Goal: Feedback & Contribution: Leave review/rating

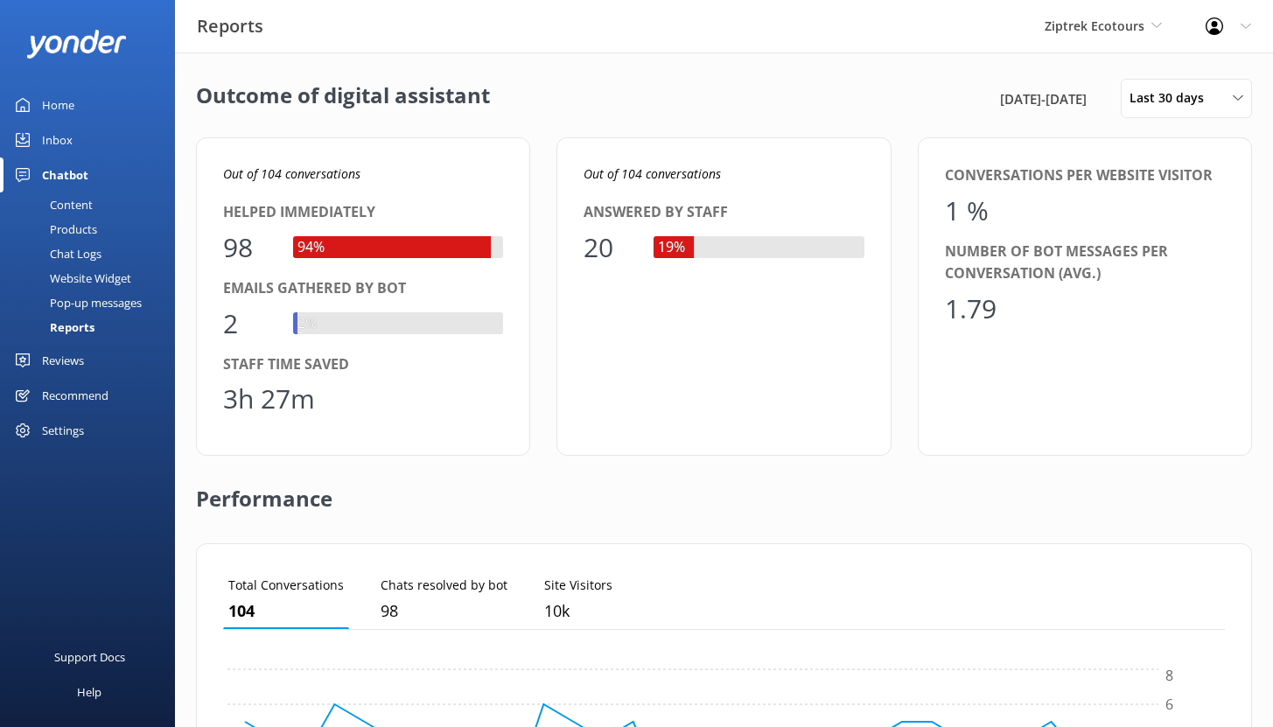
scroll to position [163, 988]
click at [80, 97] on link "Home" at bounding box center [87, 104] width 175 height 35
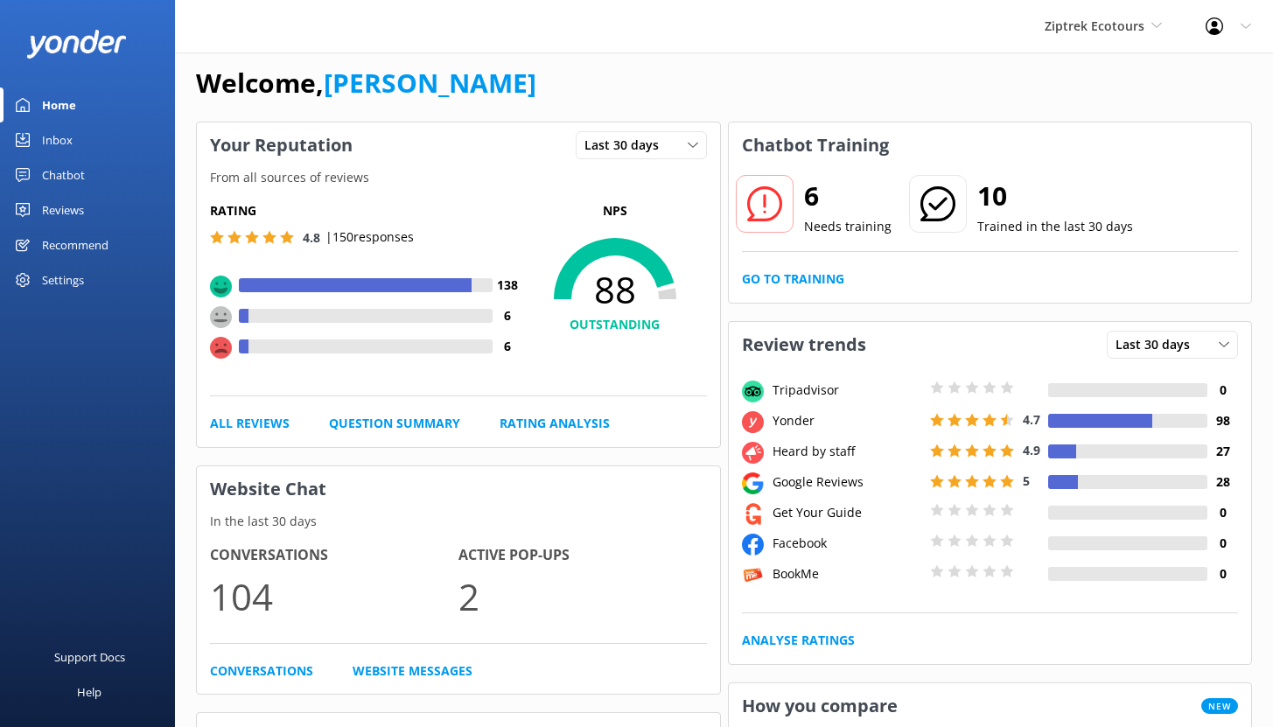
scroll to position [17, 0]
click at [59, 168] on div "Chatbot" at bounding box center [63, 174] width 43 height 35
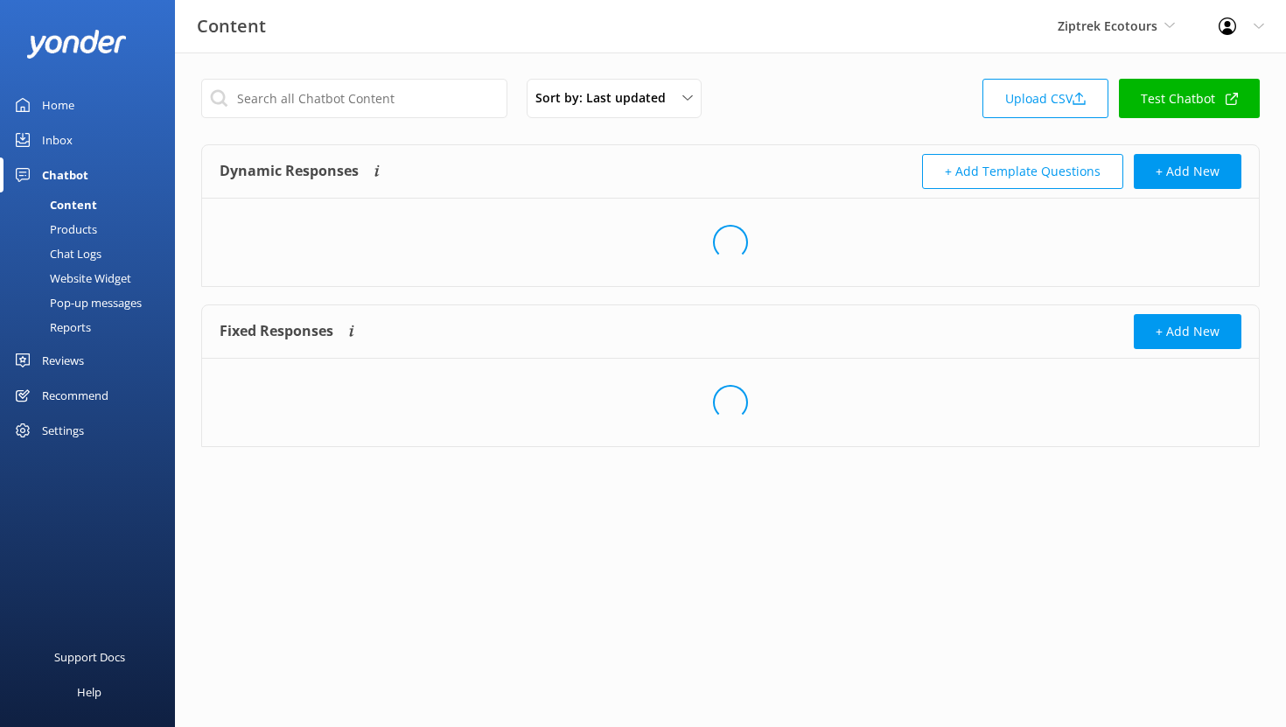
click at [70, 329] on div "Reports" at bounding box center [50, 327] width 80 height 24
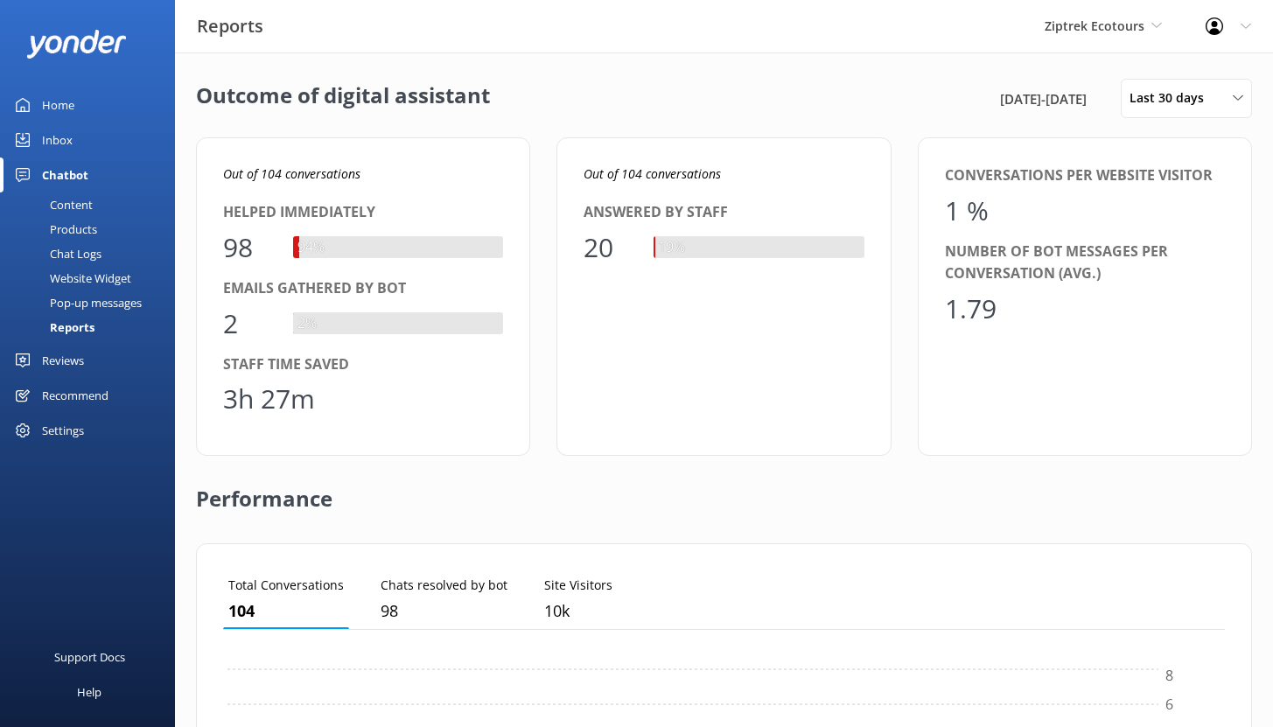
scroll to position [163, 988]
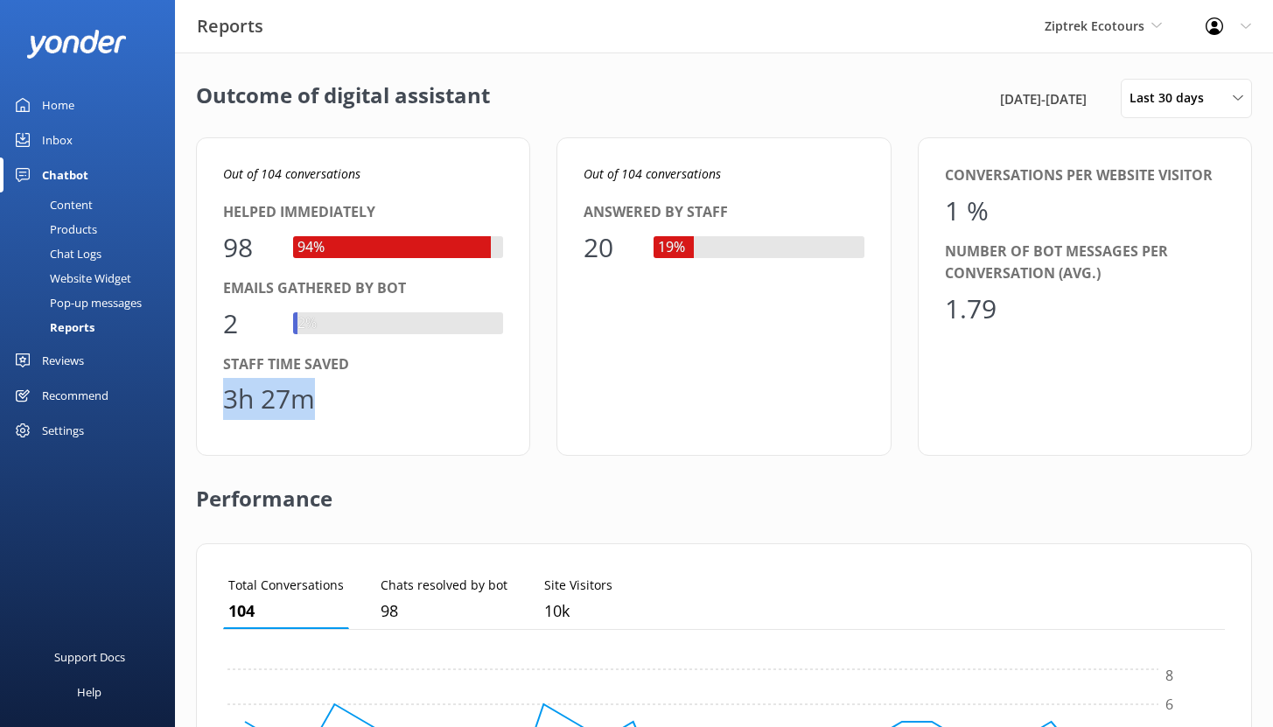
drag, startPoint x: 317, startPoint y: 408, endPoint x: 222, endPoint y: 408, distance: 94.5
click at [223, 408] on div "3h 27m" at bounding box center [363, 399] width 280 height 42
drag, startPoint x: 228, startPoint y: 249, endPoint x: 262, endPoint y: 255, distance: 34.7
click at [262, 255] on div "98" at bounding box center [249, 248] width 52 height 42
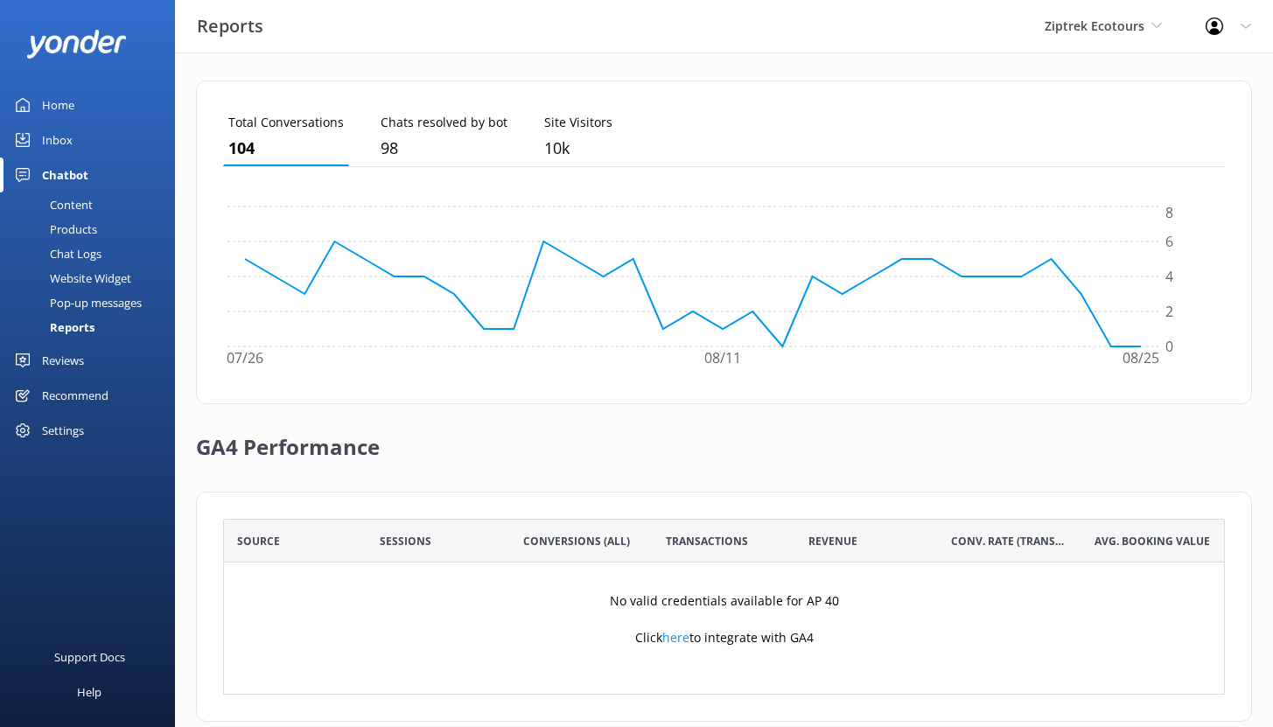
scroll to position [492, 0]
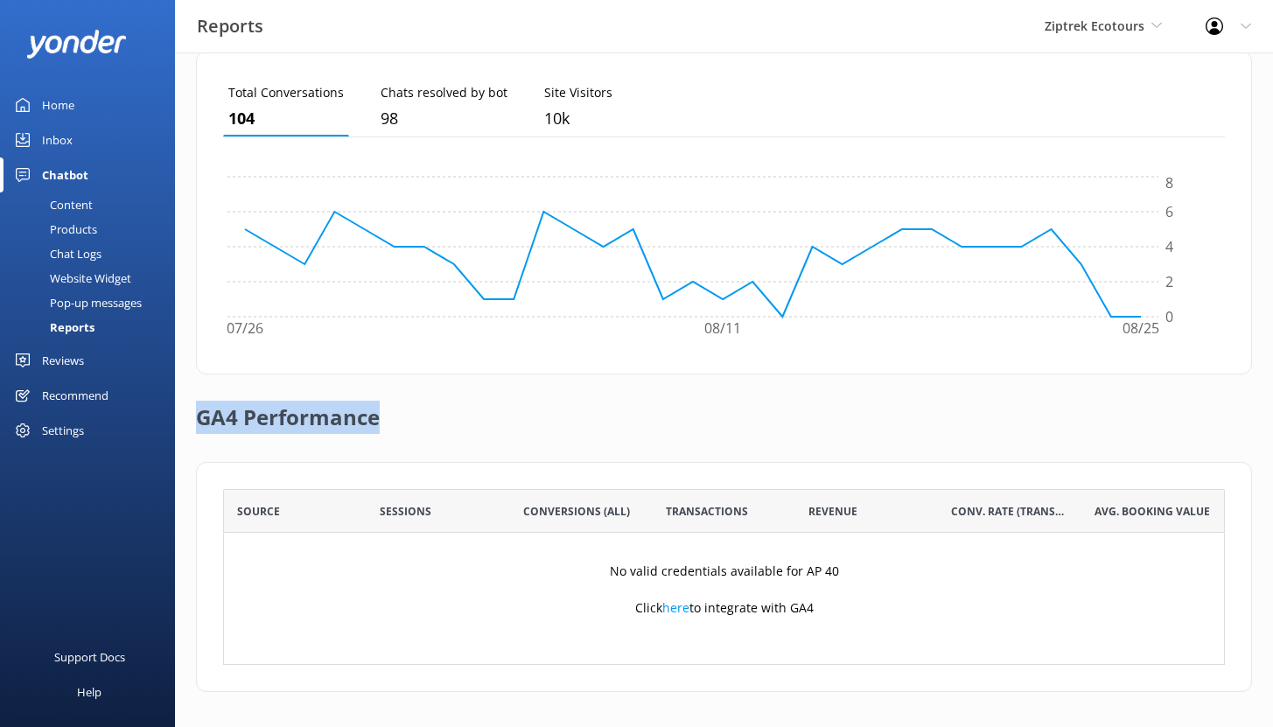
drag, startPoint x: 198, startPoint y: 419, endPoint x: 408, endPoint y: 416, distance: 210.8
click at [408, 416] on div "GA4 Performance" at bounding box center [724, 417] width 1056 height 87
click at [77, 207] on div "Content" at bounding box center [51, 204] width 82 height 24
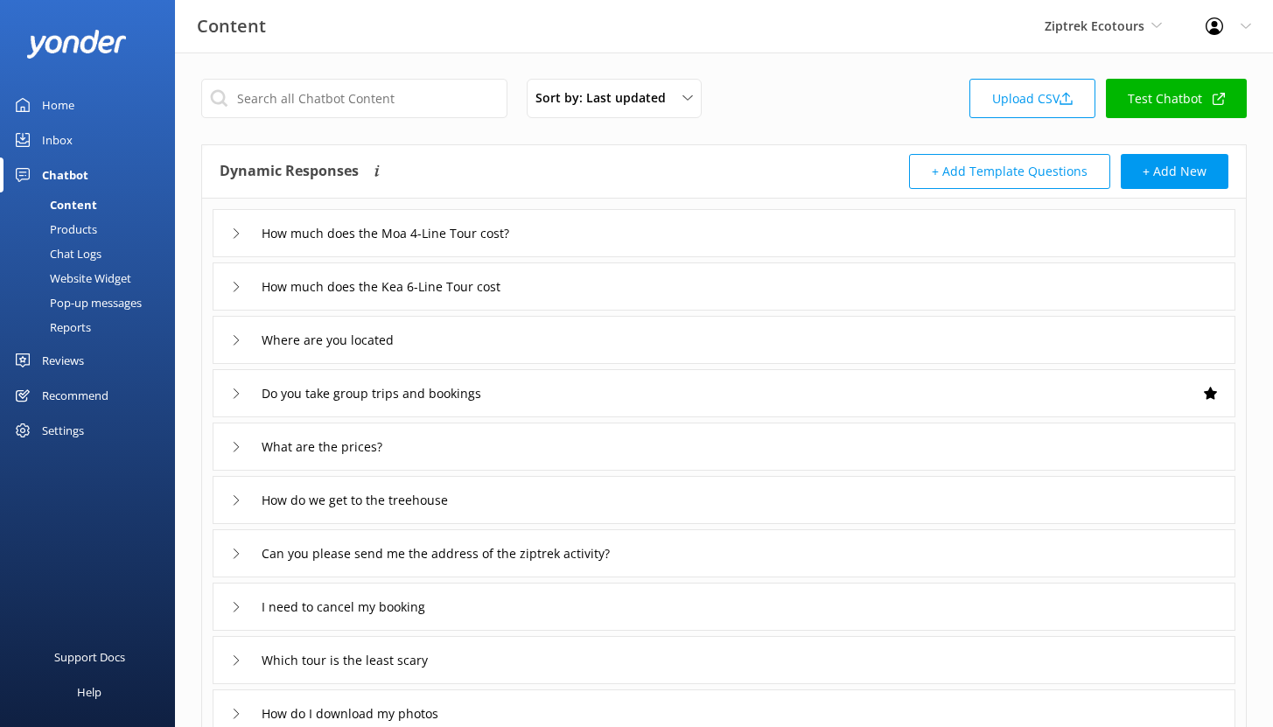
click at [71, 256] on div "Chat Logs" at bounding box center [55, 253] width 91 height 24
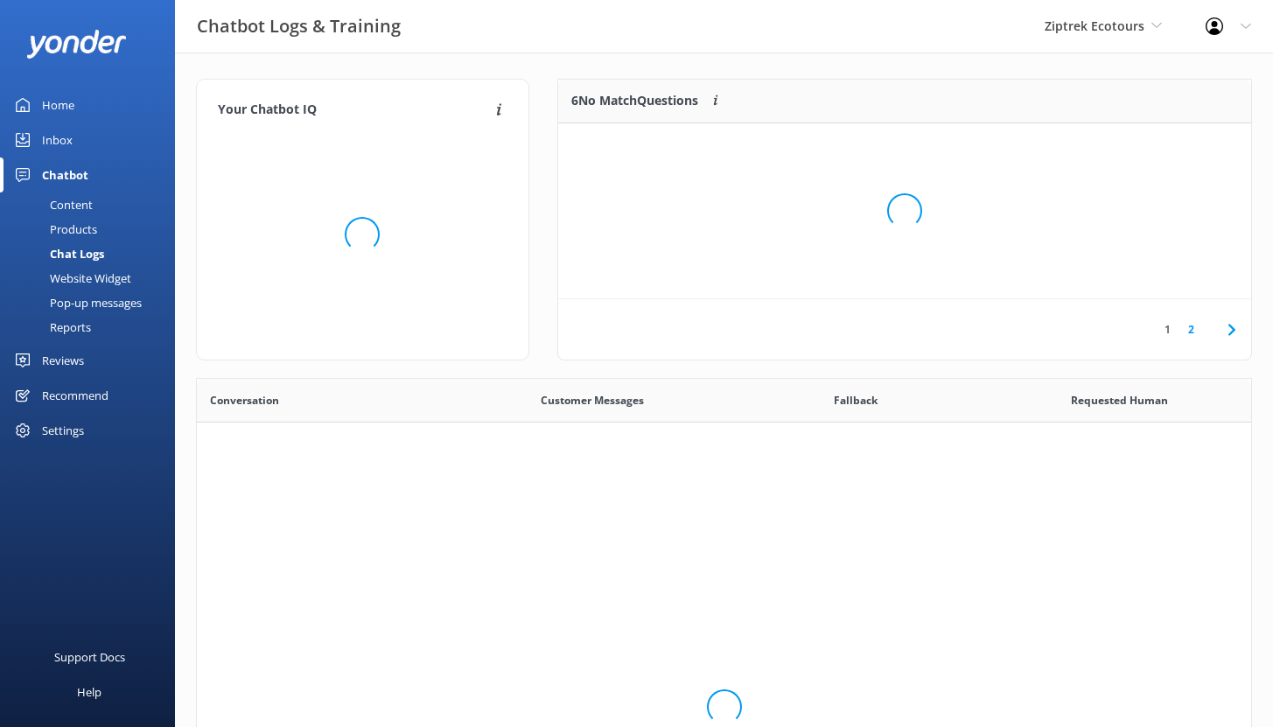
scroll to position [600, 1041]
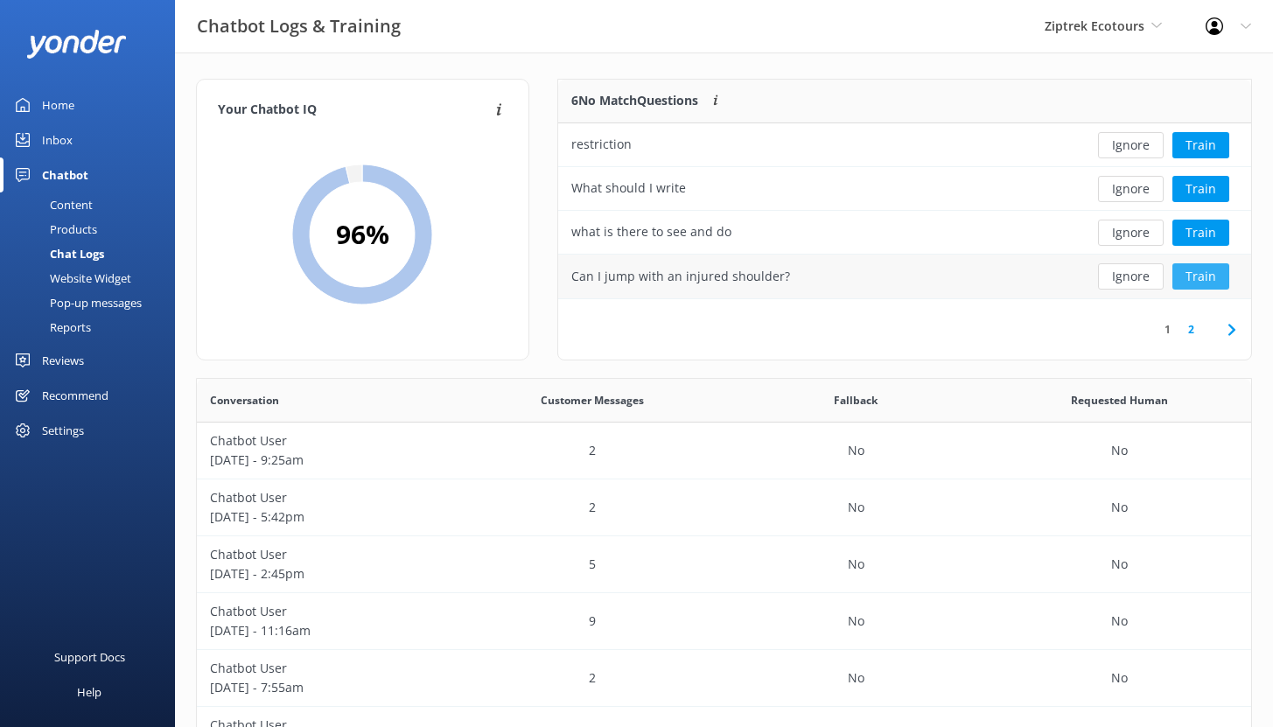
click at [1204, 275] on button "Train" at bounding box center [1200, 276] width 57 height 26
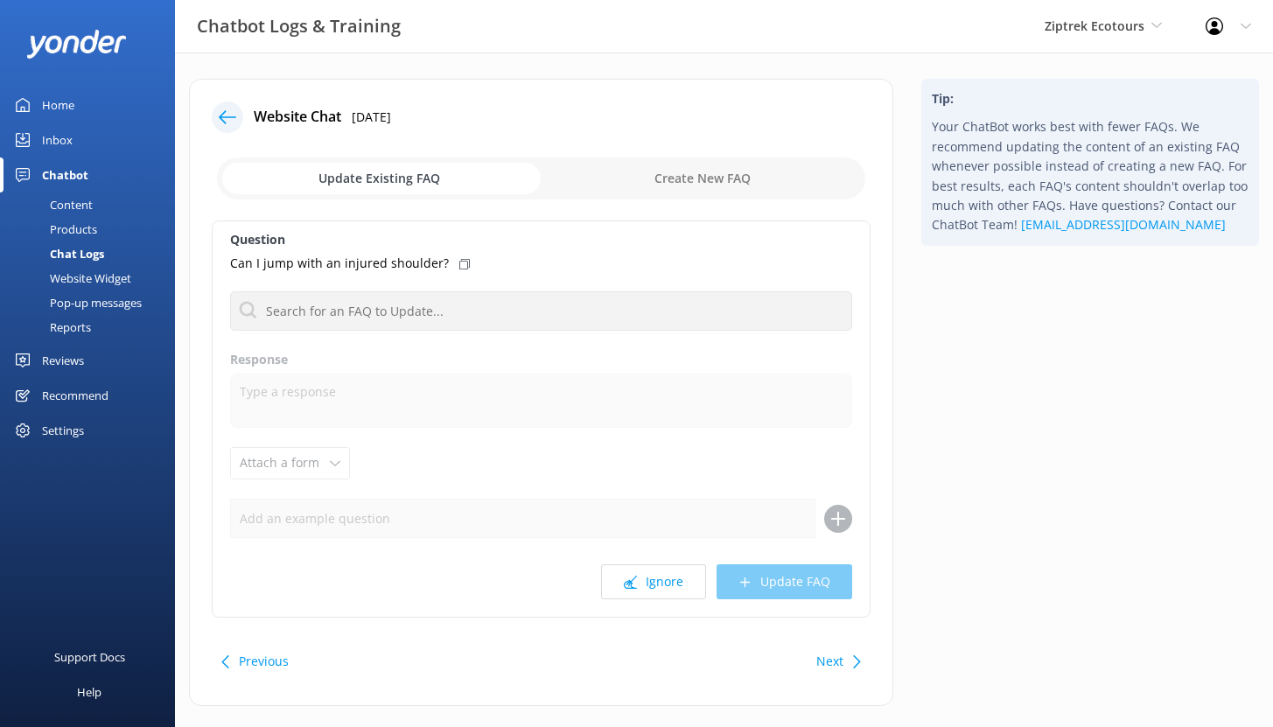
click at [688, 178] on input "checkbox" at bounding box center [541, 178] width 648 height 42
checkbox input "true"
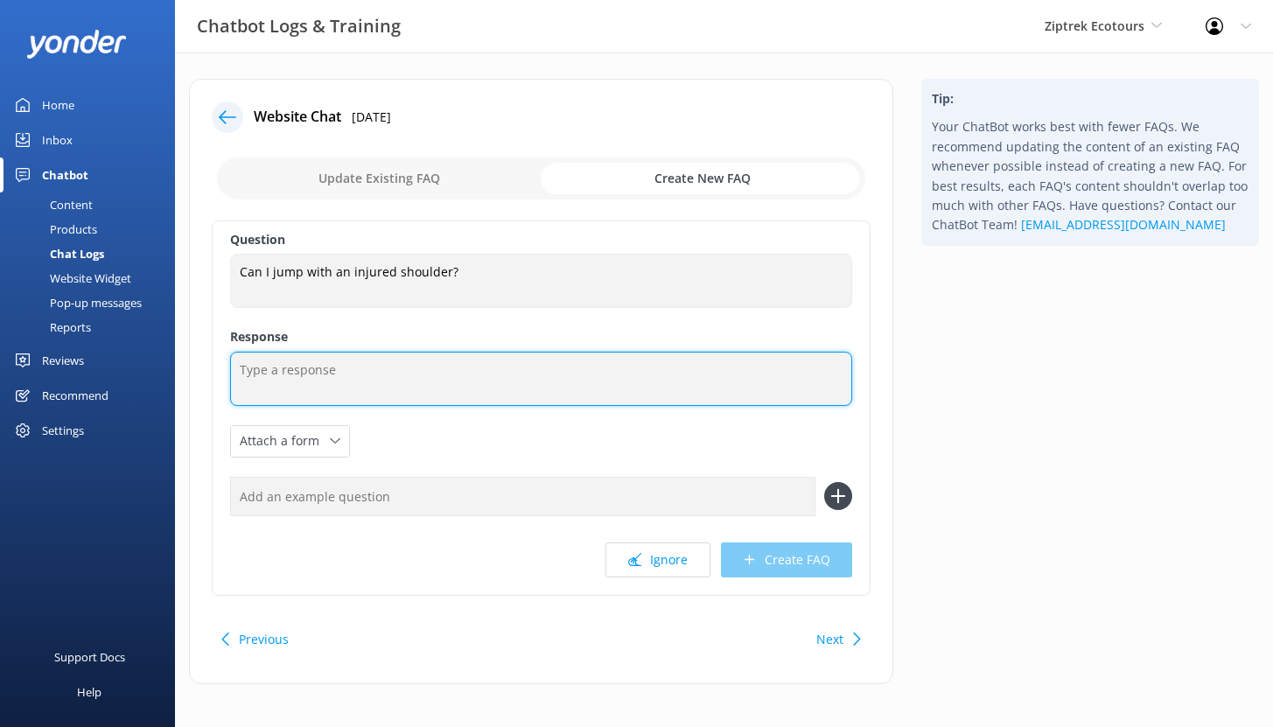
click at [278, 382] on textarea at bounding box center [541, 379] width 622 height 54
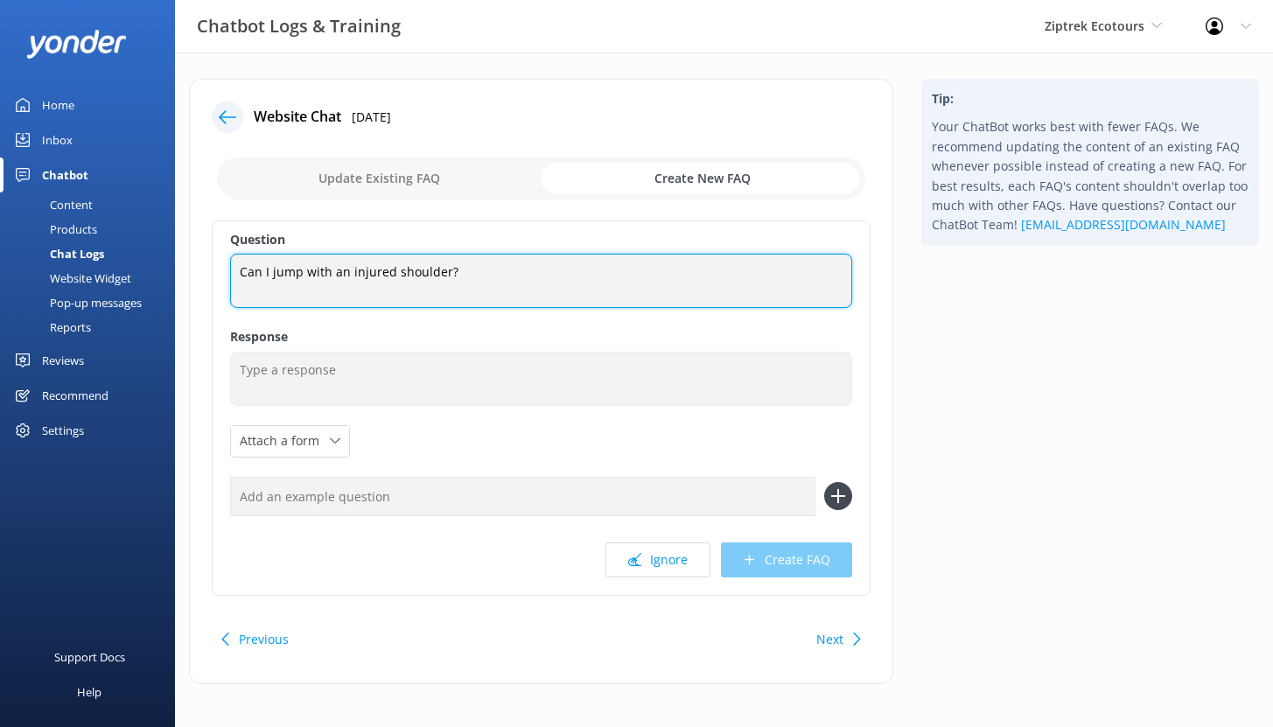
drag, startPoint x: 450, startPoint y: 269, endPoint x: 226, endPoint y: 271, distance: 224.8
click at [226, 271] on div "Question Can I jump with an injured shoulder? Can I jump with an injured should…" at bounding box center [541, 407] width 659 height 375
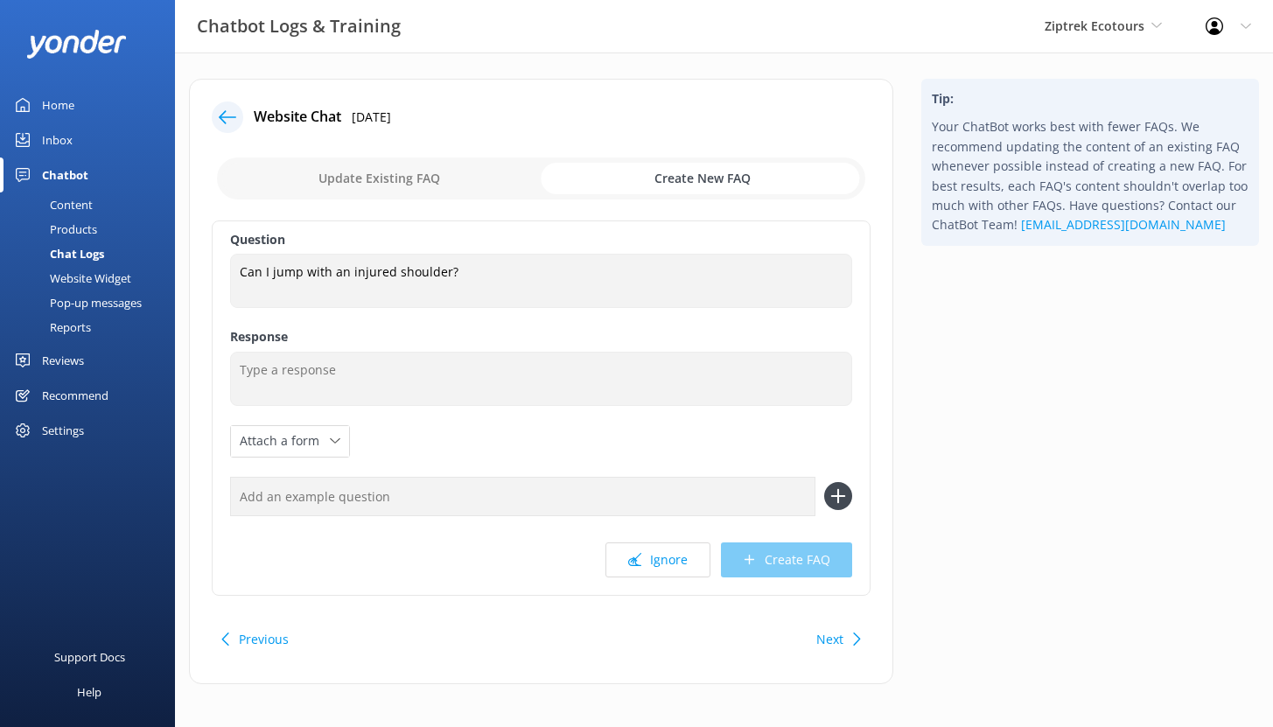
click at [83, 255] on div "Chat Logs" at bounding box center [57, 253] width 94 height 24
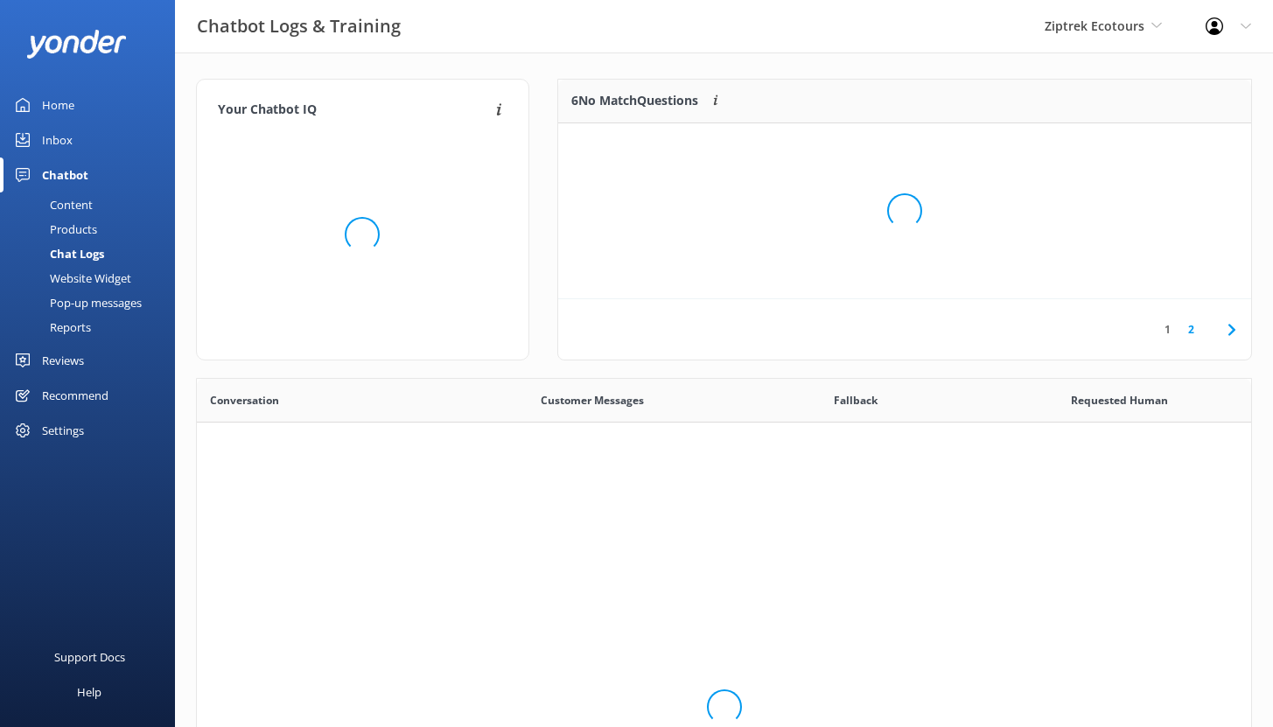
scroll to position [600, 1041]
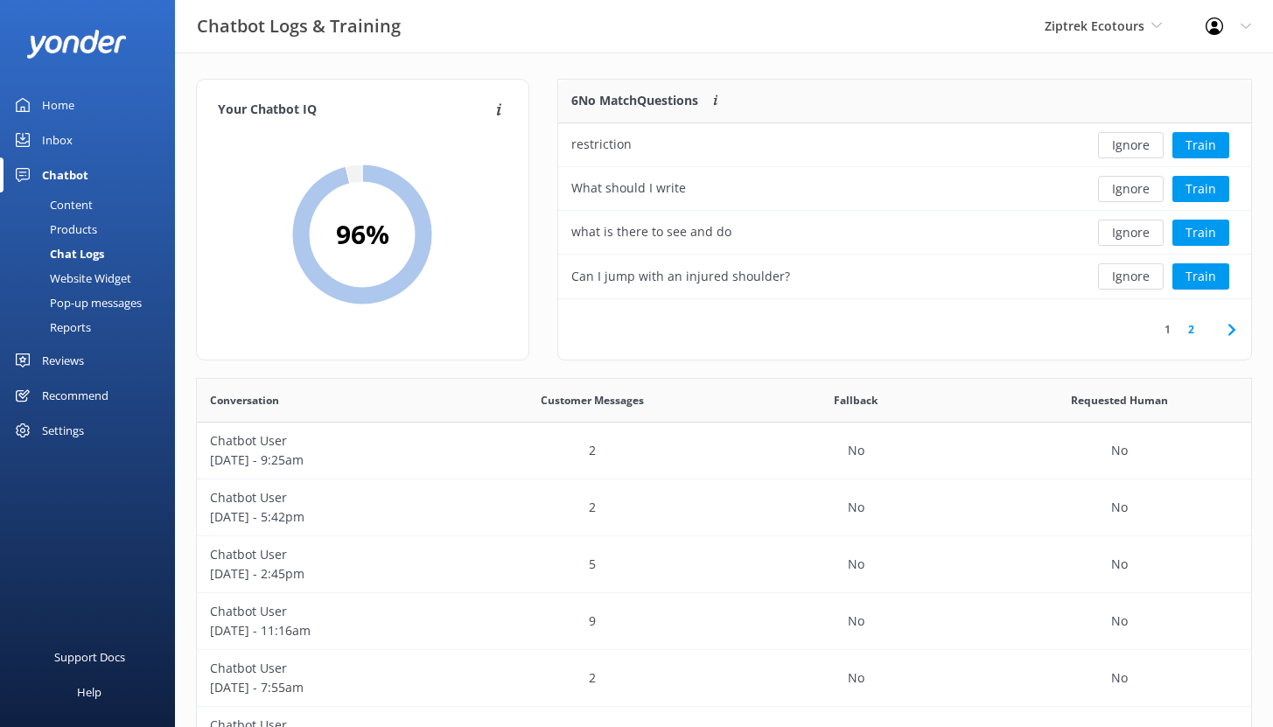
click at [54, 137] on div "Inbox" at bounding box center [57, 139] width 31 height 35
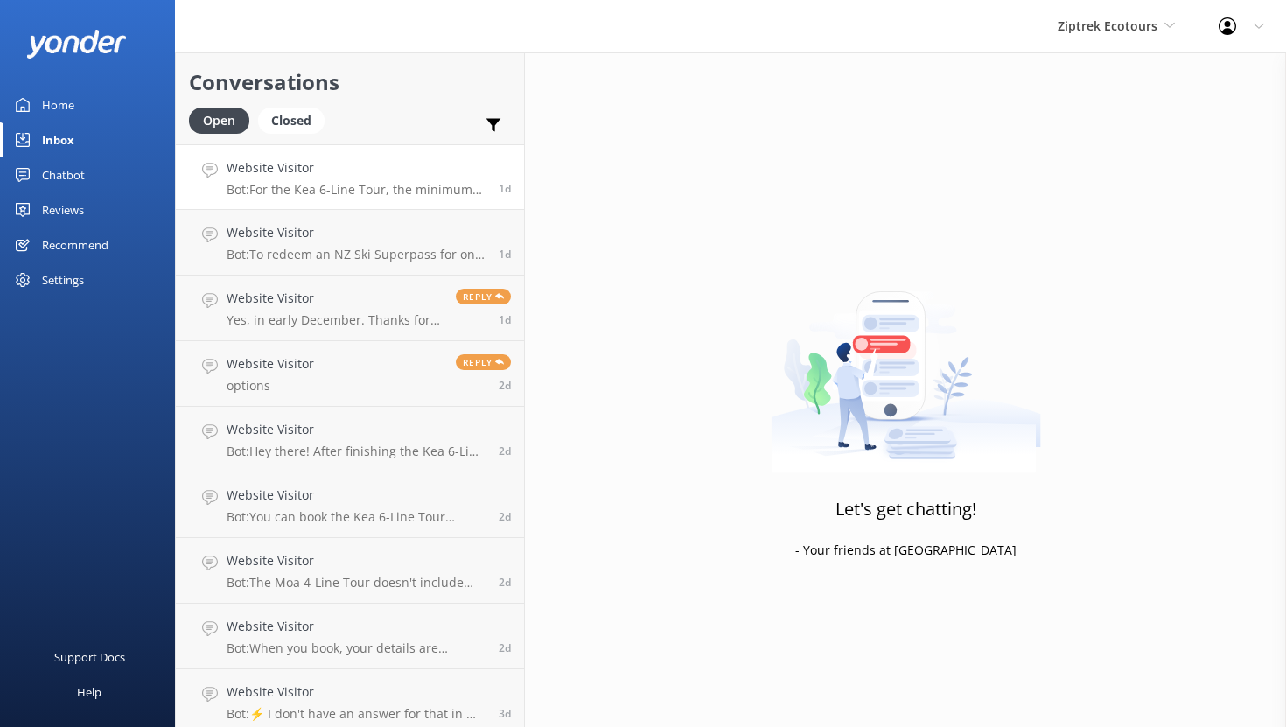
click at [363, 164] on h4 "Website Visitor" at bounding box center [356, 167] width 259 height 19
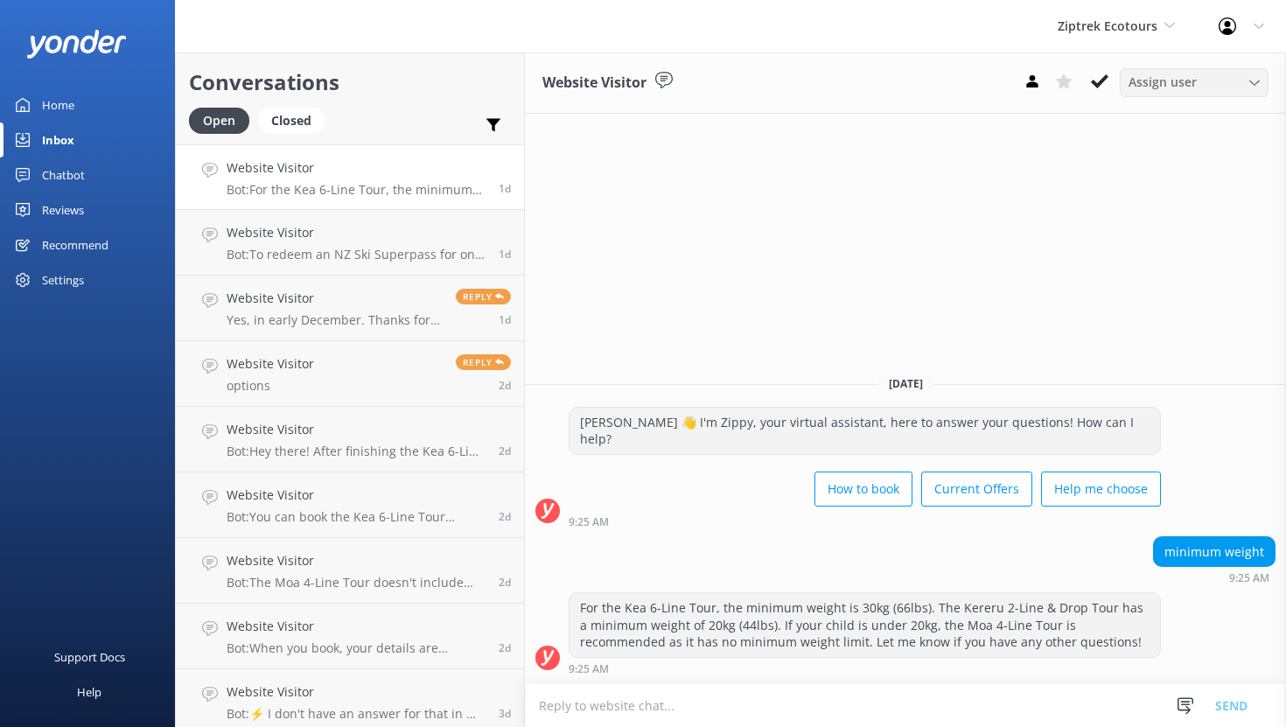
click at [1184, 85] on span "Assign user" at bounding box center [1162, 82] width 68 height 19
click at [69, 211] on div "Reviews" at bounding box center [63, 209] width 42 height 35
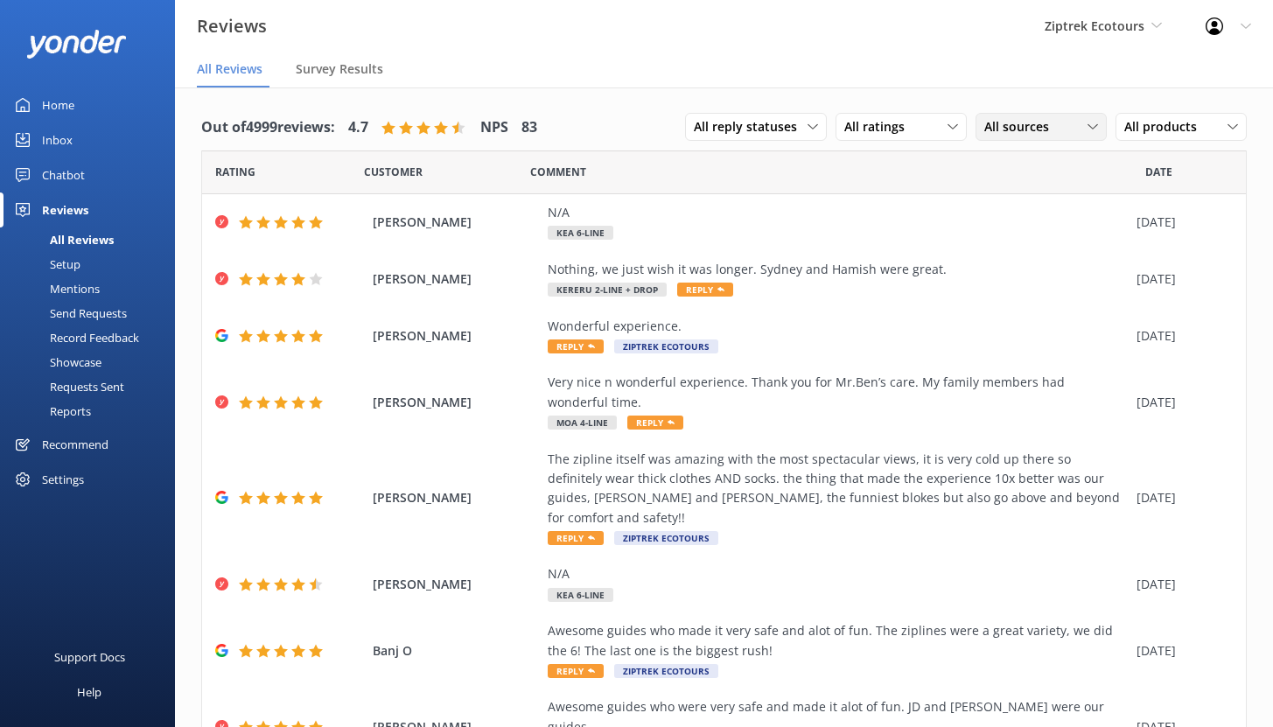
click at [1029, 128] on span "All sources" at bounding box center [1021, 126] width 75 height 19
click at [1024, 124] on span "All sources" at bounding box center [1021, 126] width 75 height 19
click at [763, 129] on span "All reply statuses" at bounding box center [751, 126] width 114 height 19
click at [743, 197] on div "Needs a reply" at bounding box center [727, 198] width 67 height 17
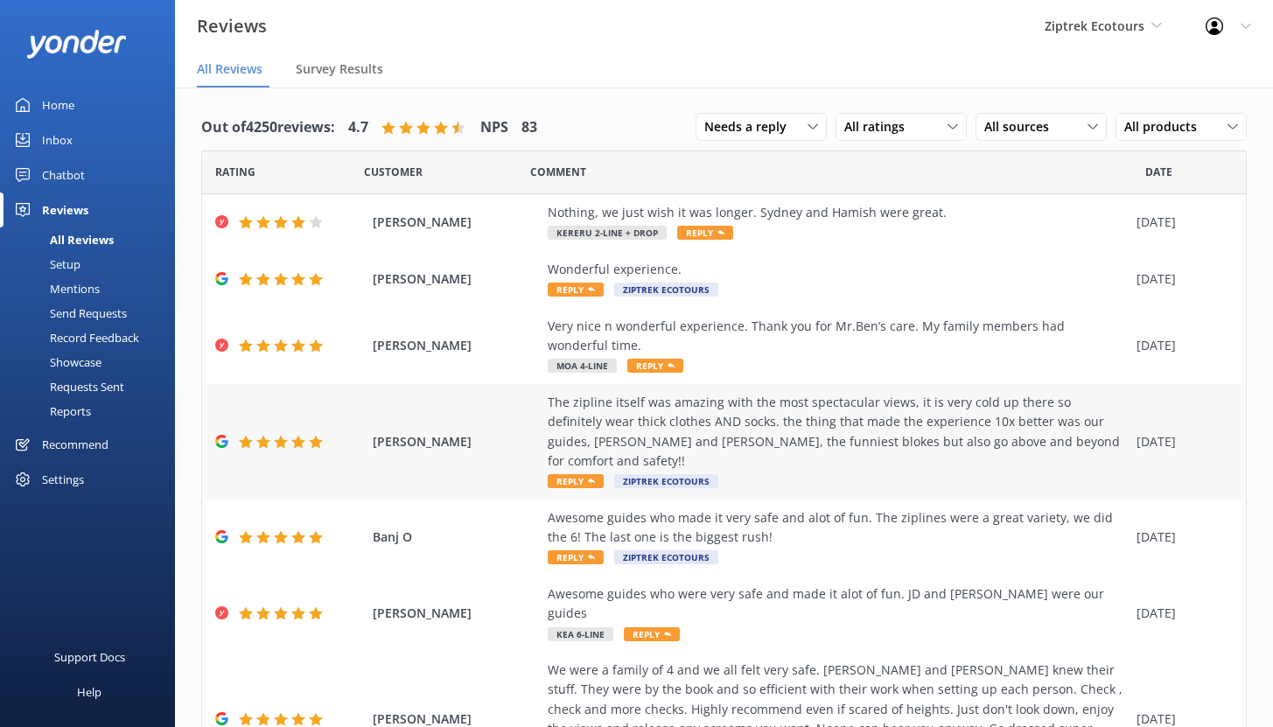
click at [811, 419] on div "The zipline itself was amazing with the most spectacular views, it is very cold…" at bounding box center [838, 432] width 580 height 79
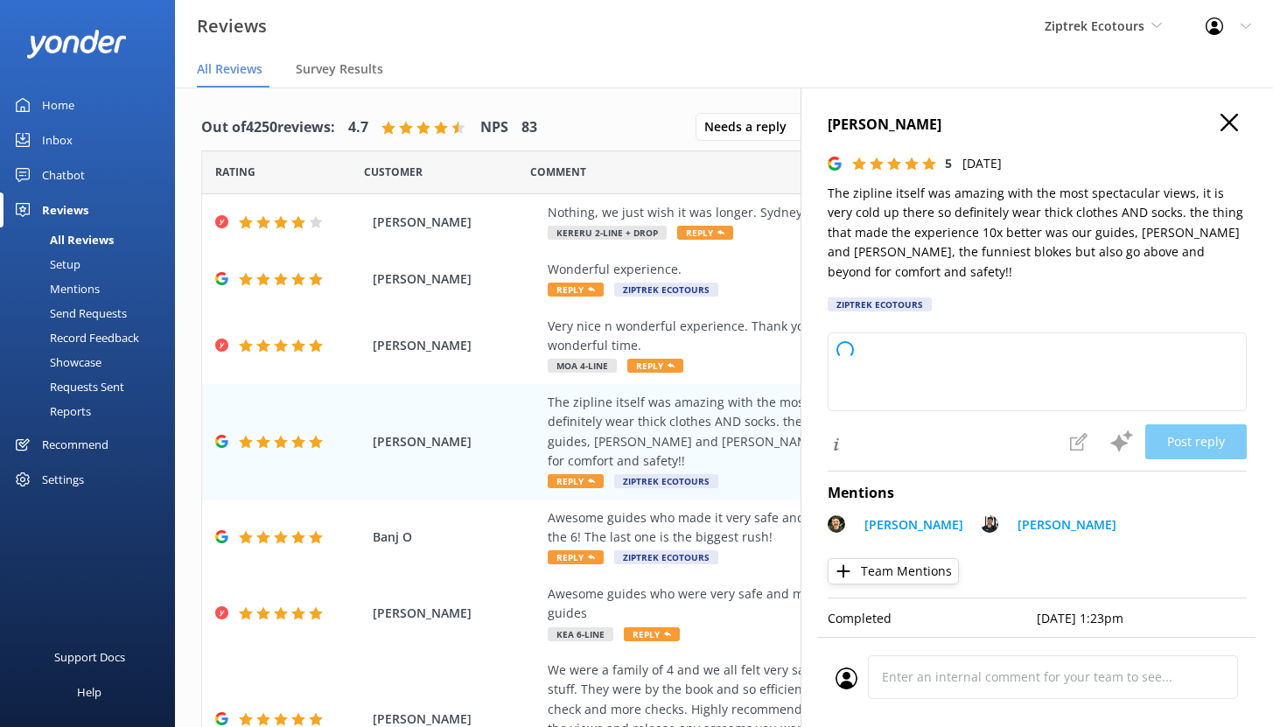
type textarea "Kia ora, Thank you so much for your awesome review! We're delighted you enjoyed…"
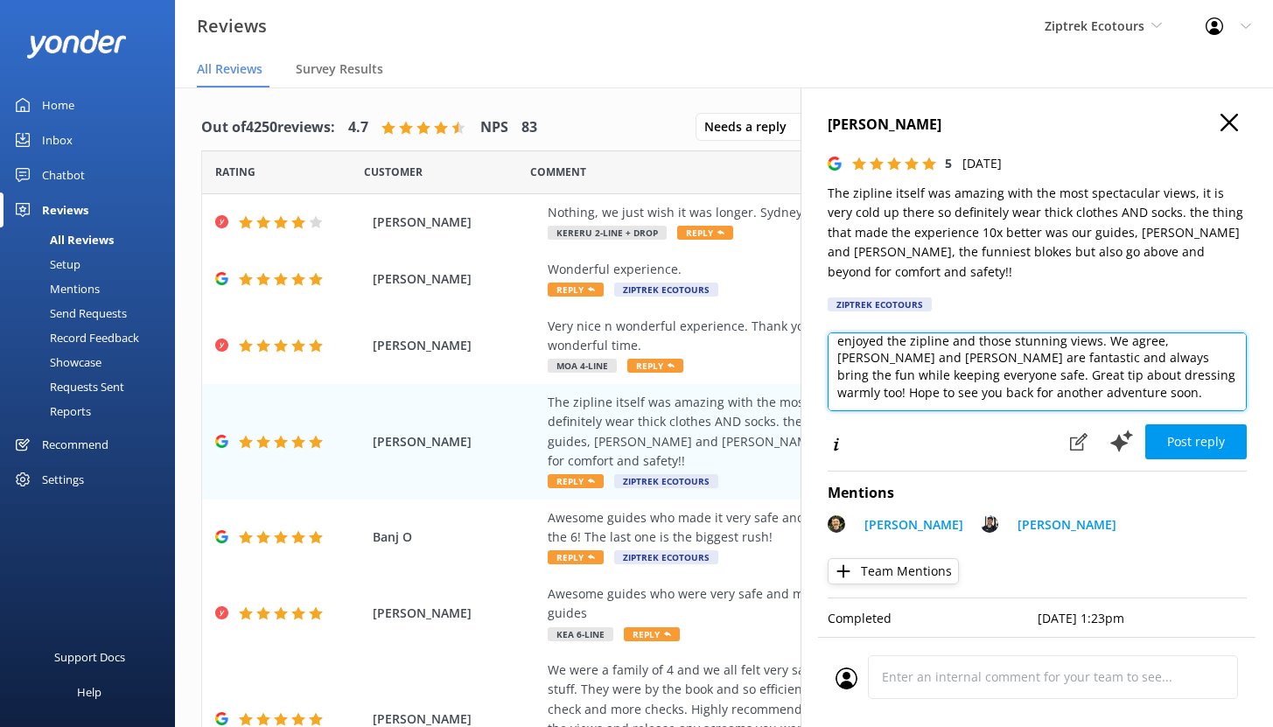
scroll to position [3, 0]
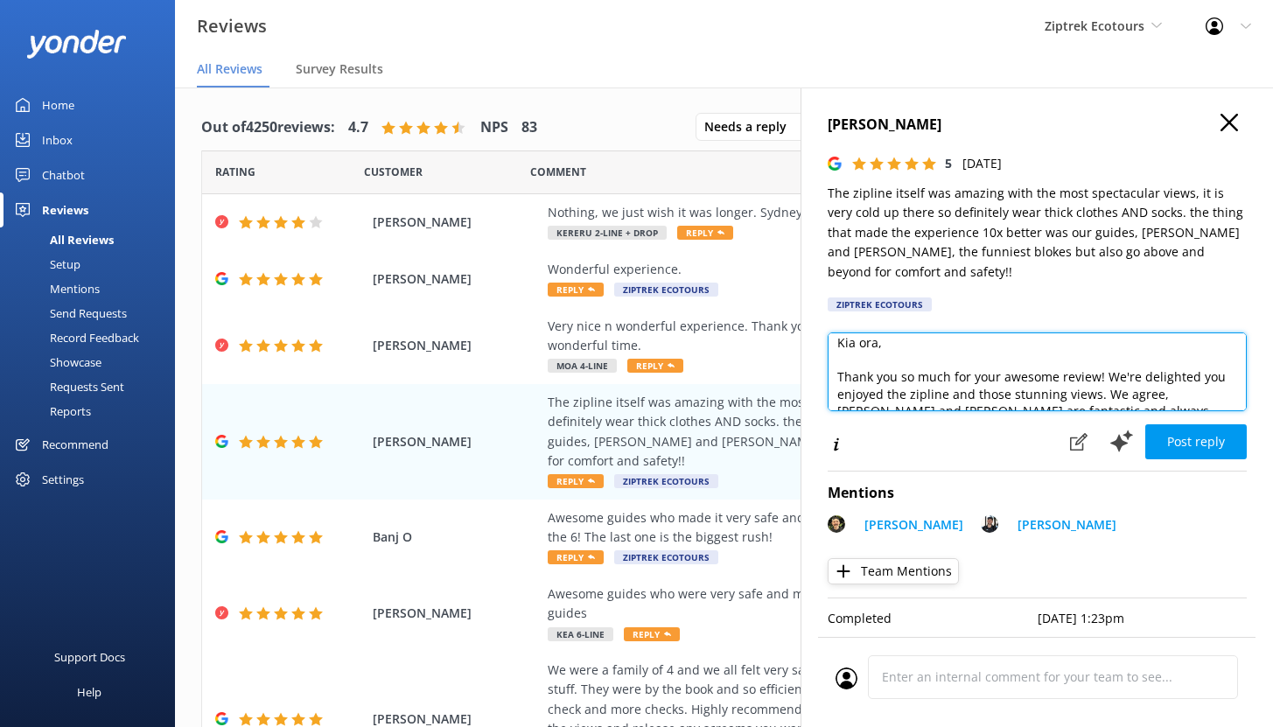
drag, startPoint x: 987, startPoint y: 371, endPoint x: 827, endPoint y: 317, distance: 167.9
click at [827, 332] on textarea "Kia ora, Thank you so much for your awesome review! We're delighted you enjoyed…" at bounding box center [1036, 371] width 419 height 79
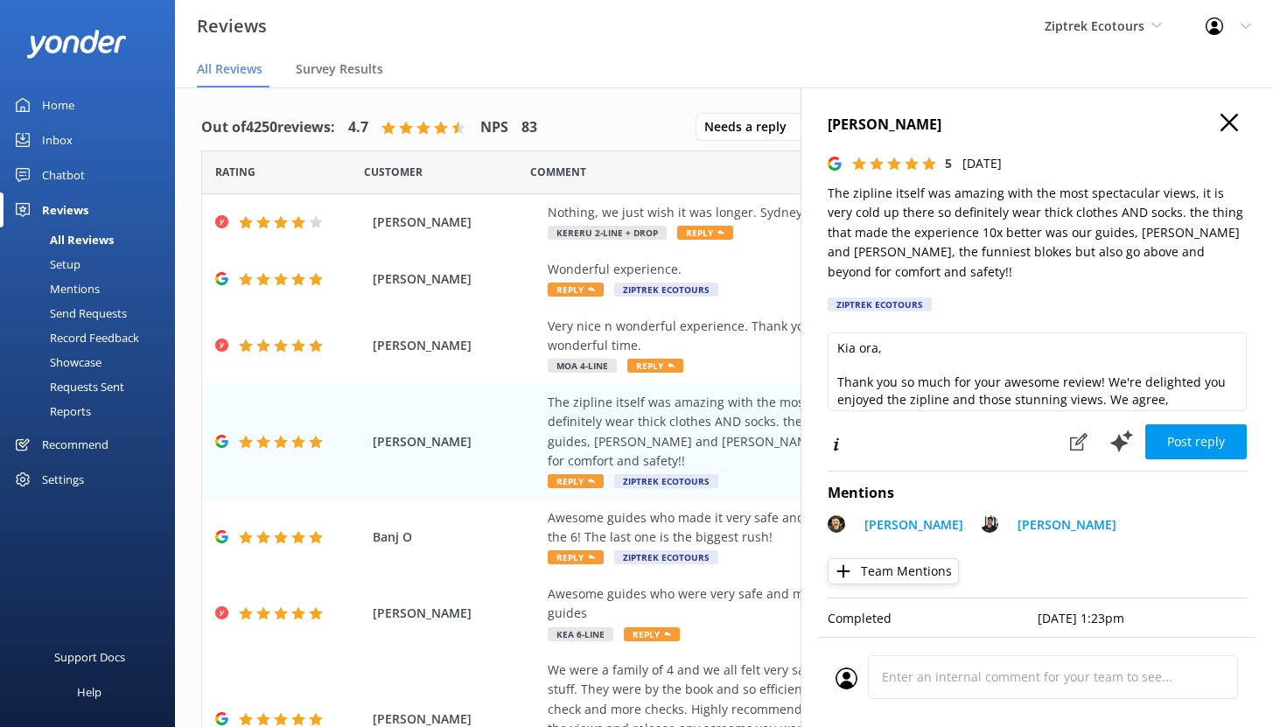
click at [934, 434] on div "Post reply" at bounding box center [1036, 442] width 419 height 38
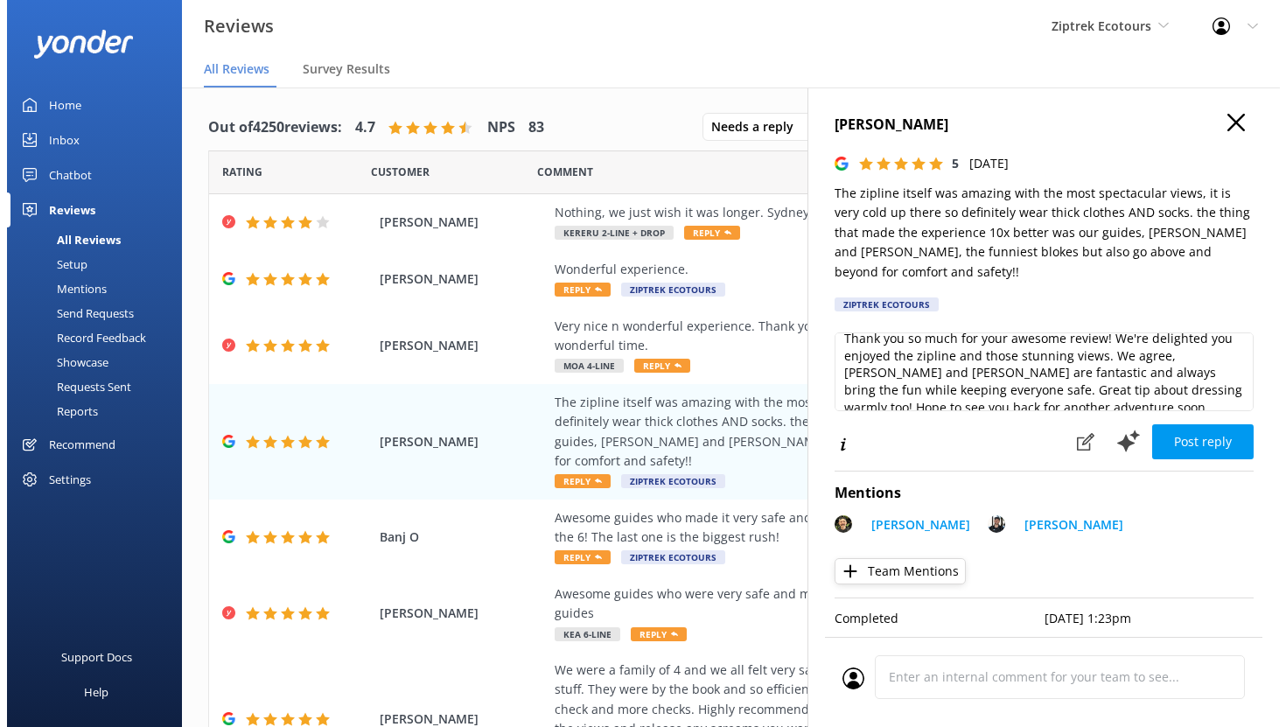
scroll to position [48, 0]
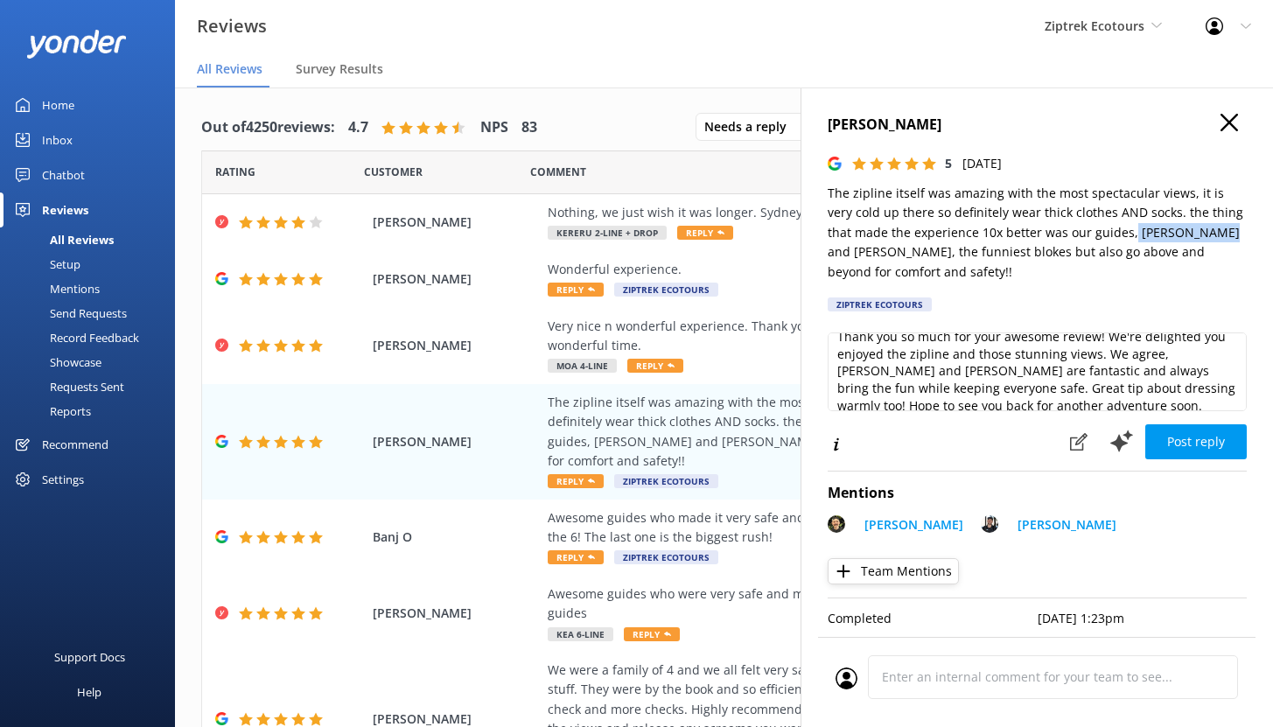
drag, startPoint x: 1102, startPoint y: 234, endPoint x: 1191, endPoint y: 233, distance: 89.2
click at [1191, 233] on p "The zipline itself was amazing with the most spectacular views, it is very cold…" at bounding box center [1036, 233] width 419 height 98
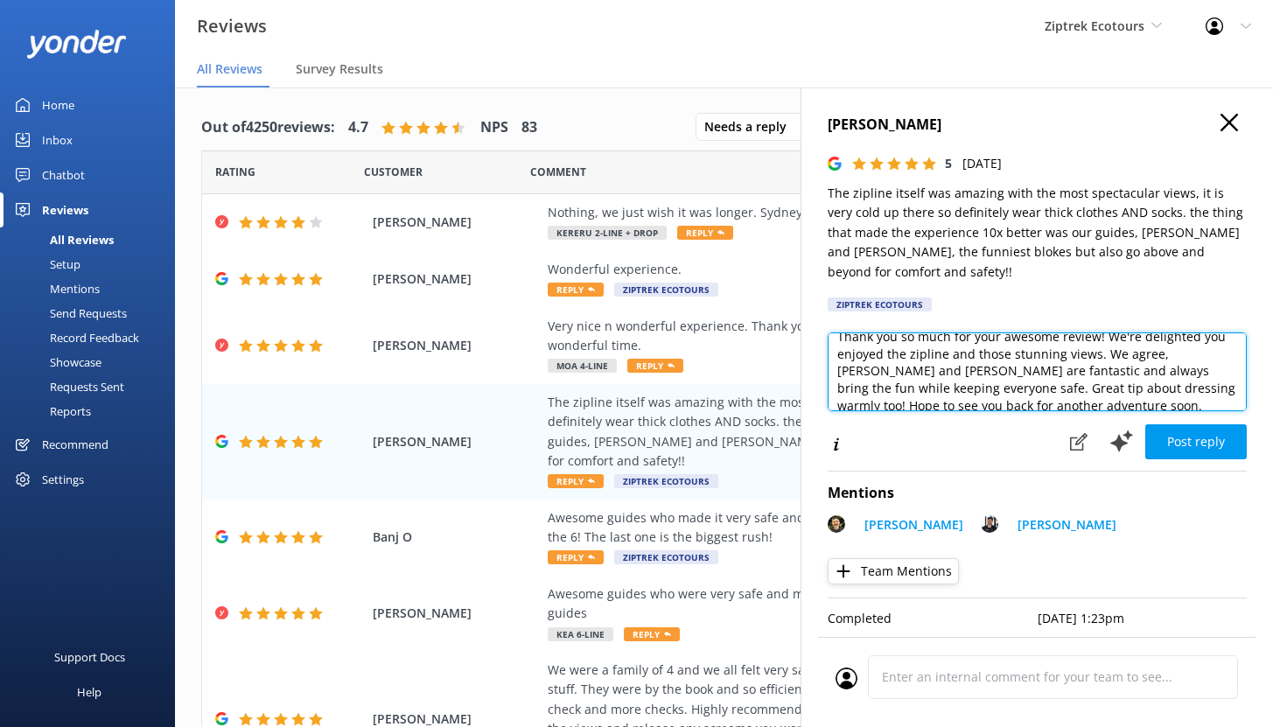
drag, startPoint x: 1159, startPoint y: 333, endPoint x: 916, endPoint y: 351, distance: 243.8
click at [916, 351] on textarea "Kia ora, Thank you so much for your awesome review! We're delighted you enjoyed…" at bounding box center [1036, 371] width 419 height 79
click at [1019, 366] on textarea "Kia ora, Thank you so much for your awesome review! We're delighted you enjoyed…" at bounding box center [1036, 371] width 419 height 79
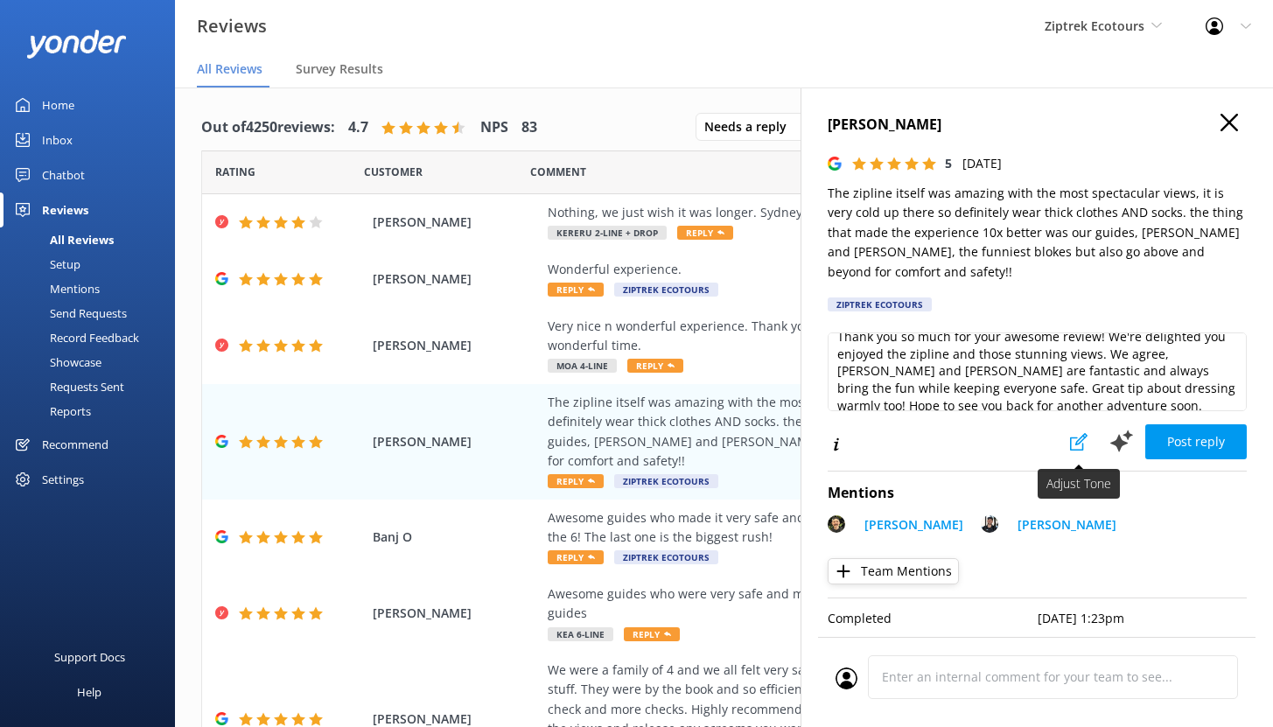
click at [1074, 433] on icon at bounding box center [1078, 441] width 17 height 17
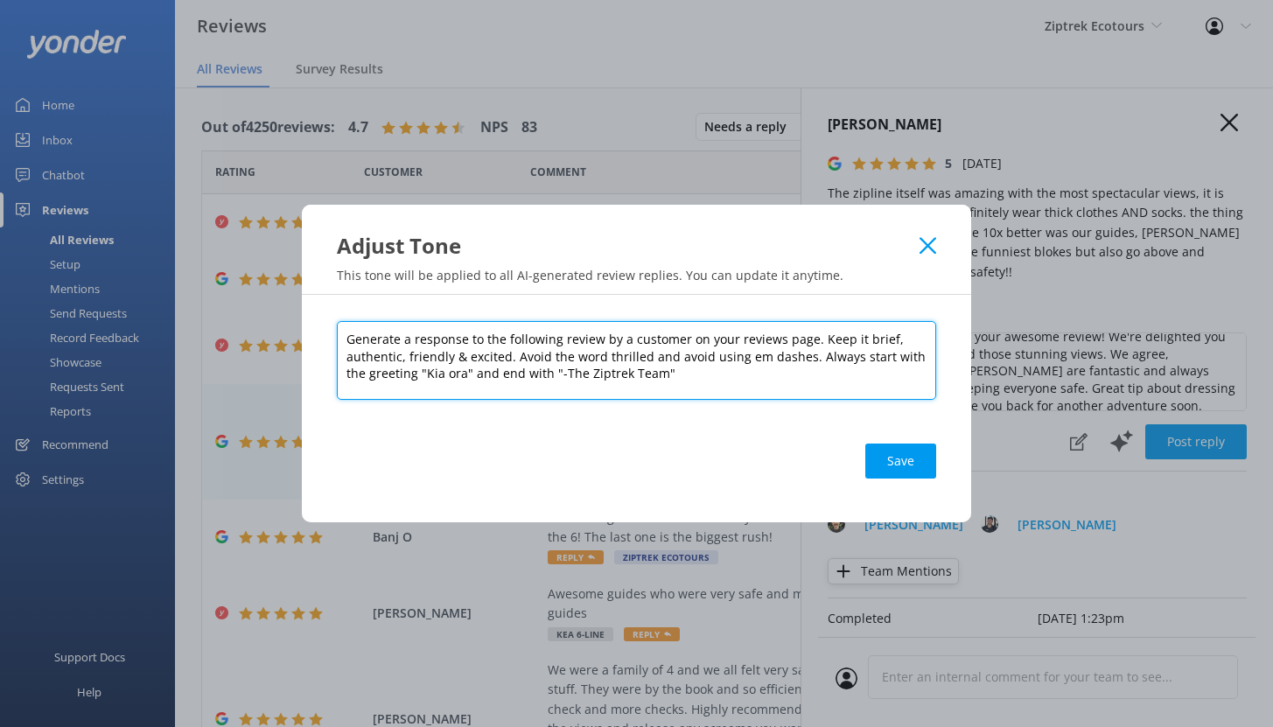
drag, startPoint x: 813, startPoint y: 338, endPoint x: 905, endPoint y: 366, distance: 96.0
click at [905, 366] on textarea "Generate a response to the following review by a customer on your reviews page.…" at bounding box center [636, 360] width 599 height 79
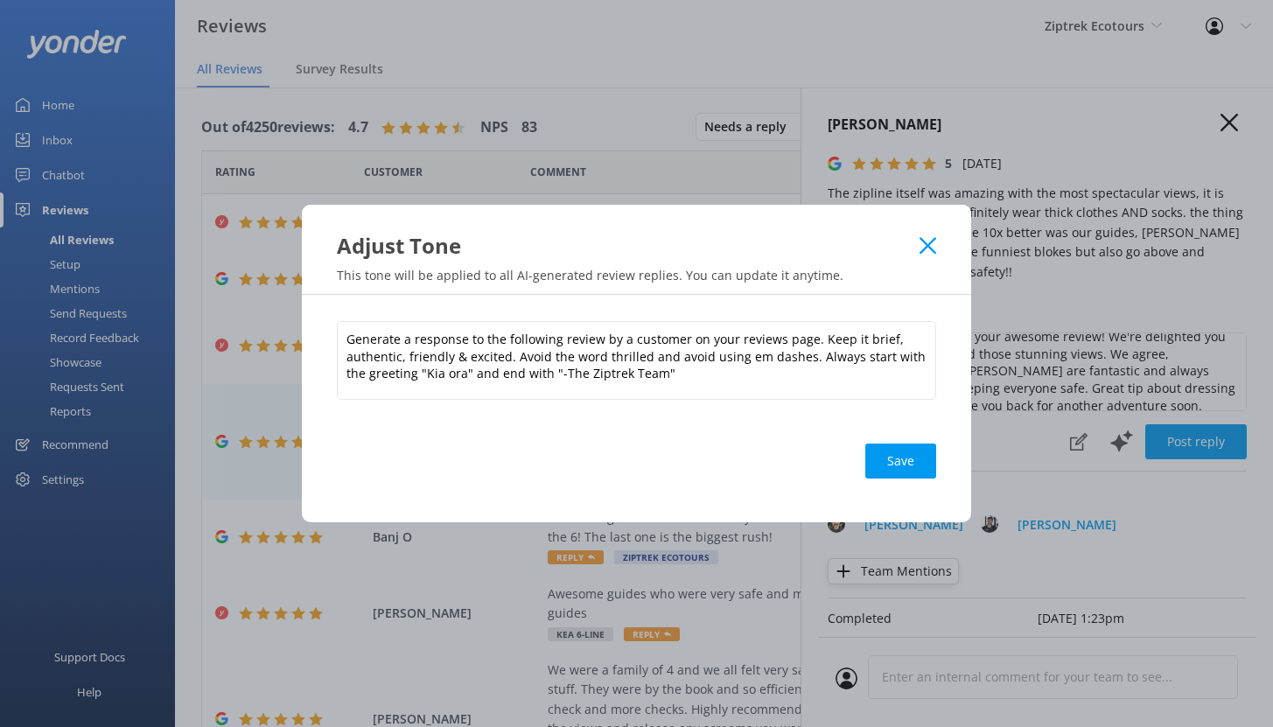
click at [930, 239] on icon at bounding box center [927, 245] width 17 height 17
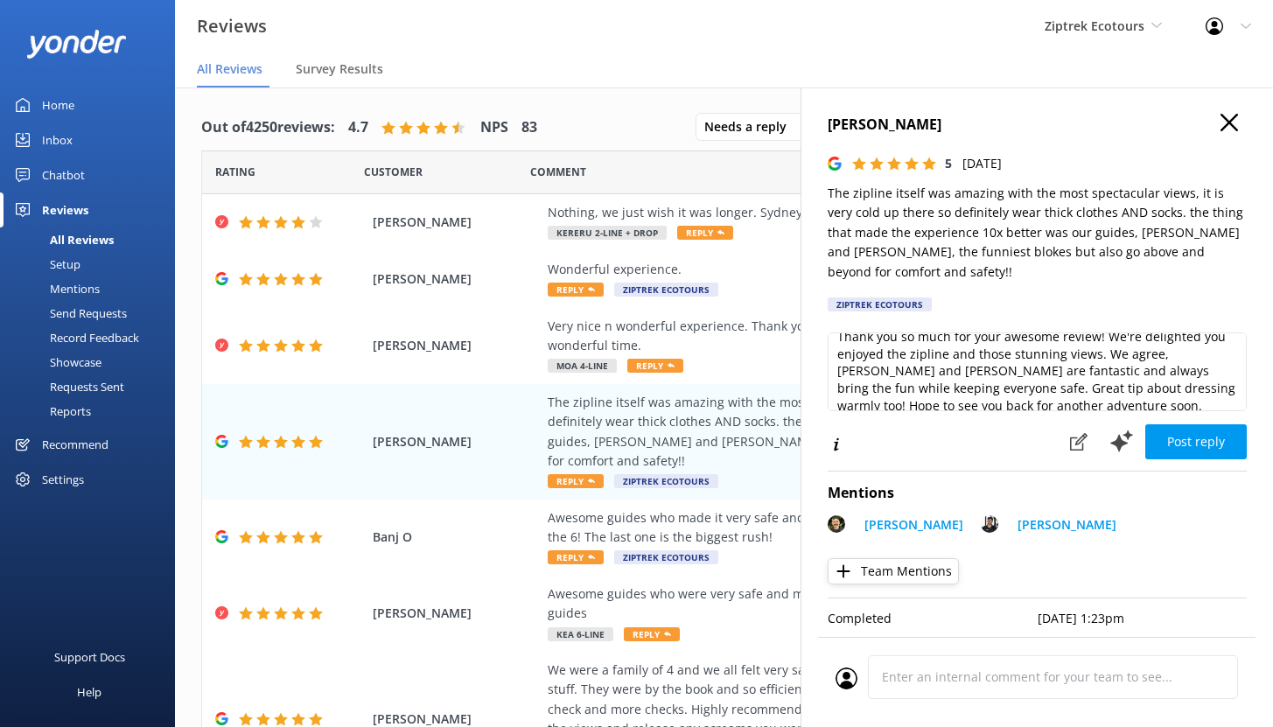
click at [1225, 118] on use "button" at bounding box center [1228, 122] width 17 height 17
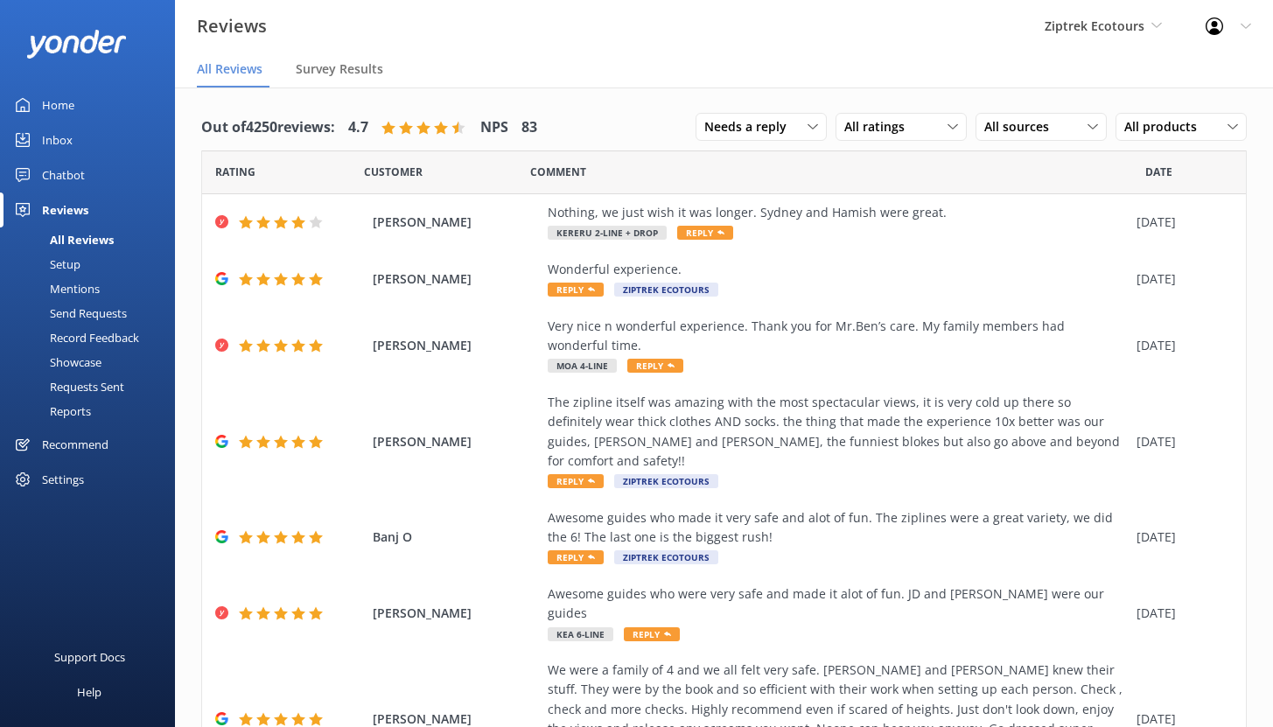
click at [86, 286] on div "Mentions" at bounding box center [54, 288] width 89 height 24
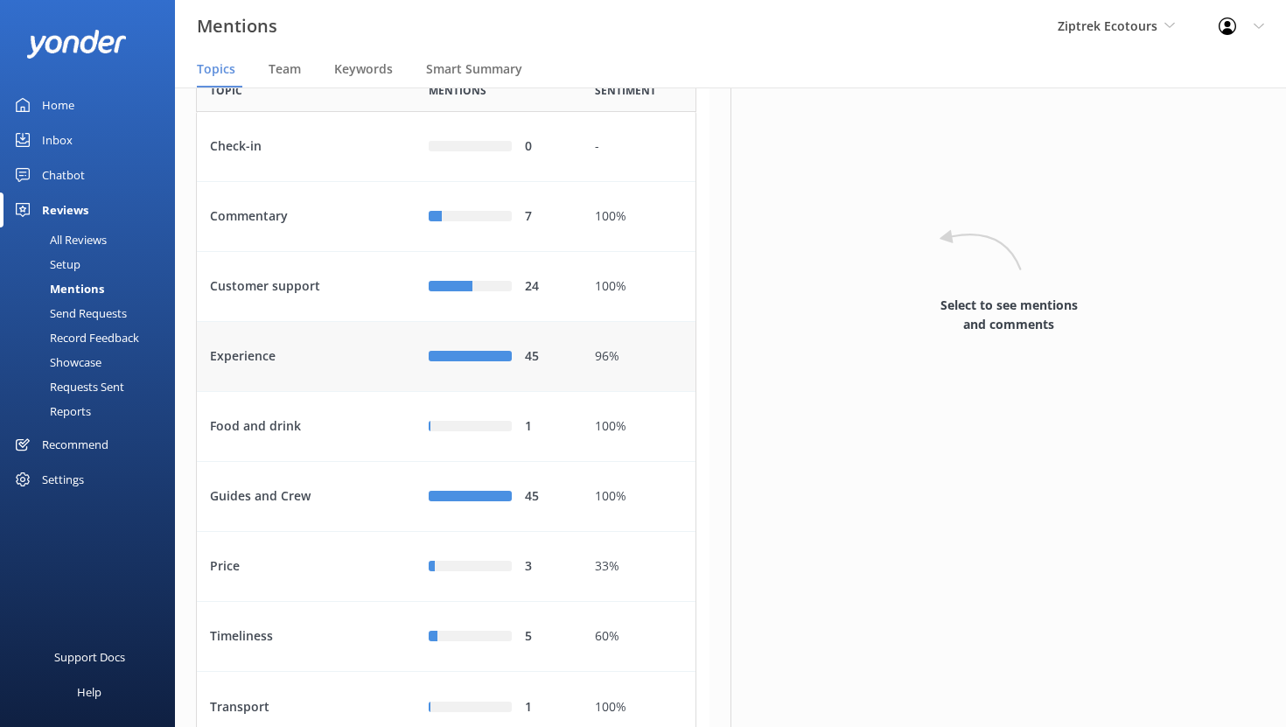
scroll to position [98, 0]
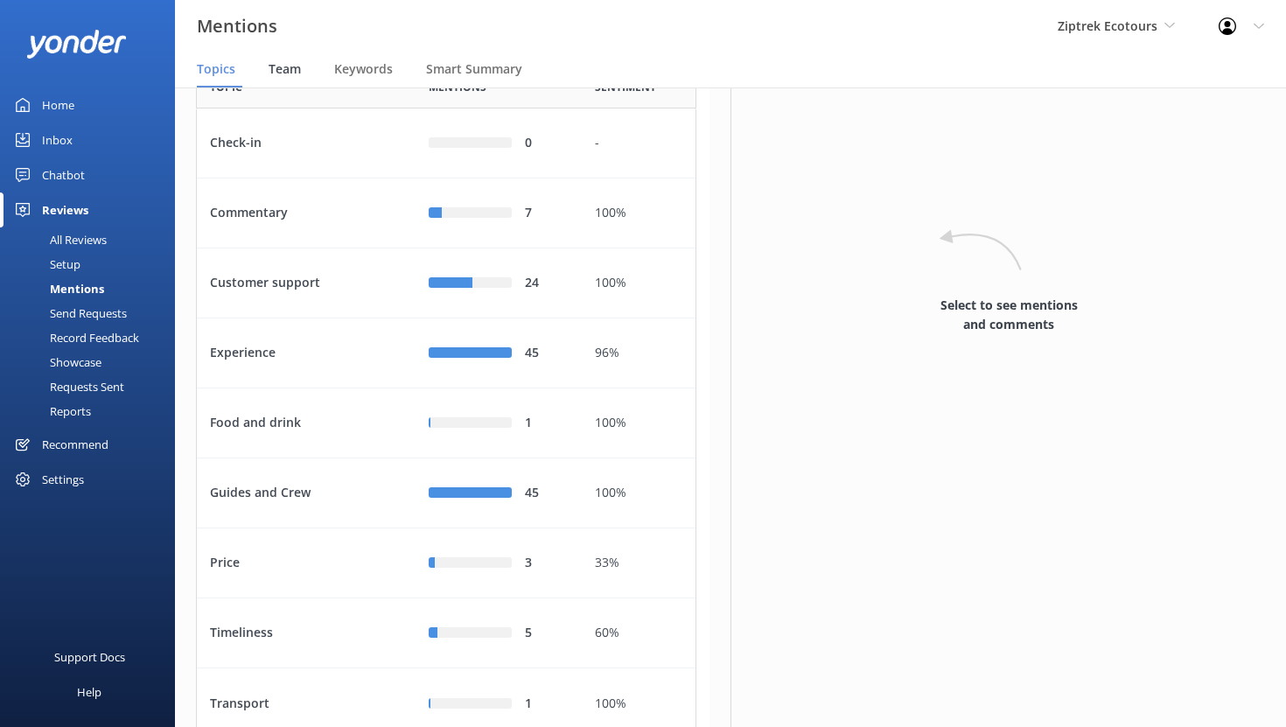
click at [280, 73] on span "Team" at bounding box center [285, 68] width 32 height 17
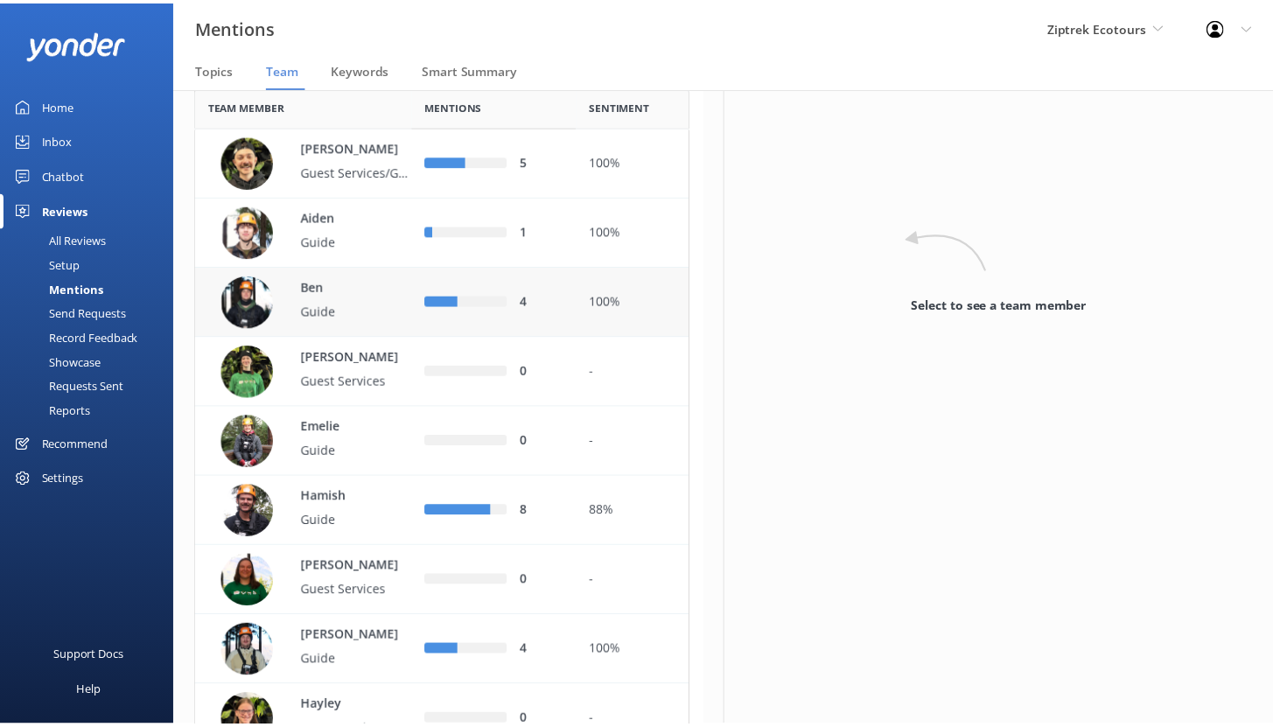
scroll to position [63, 0]
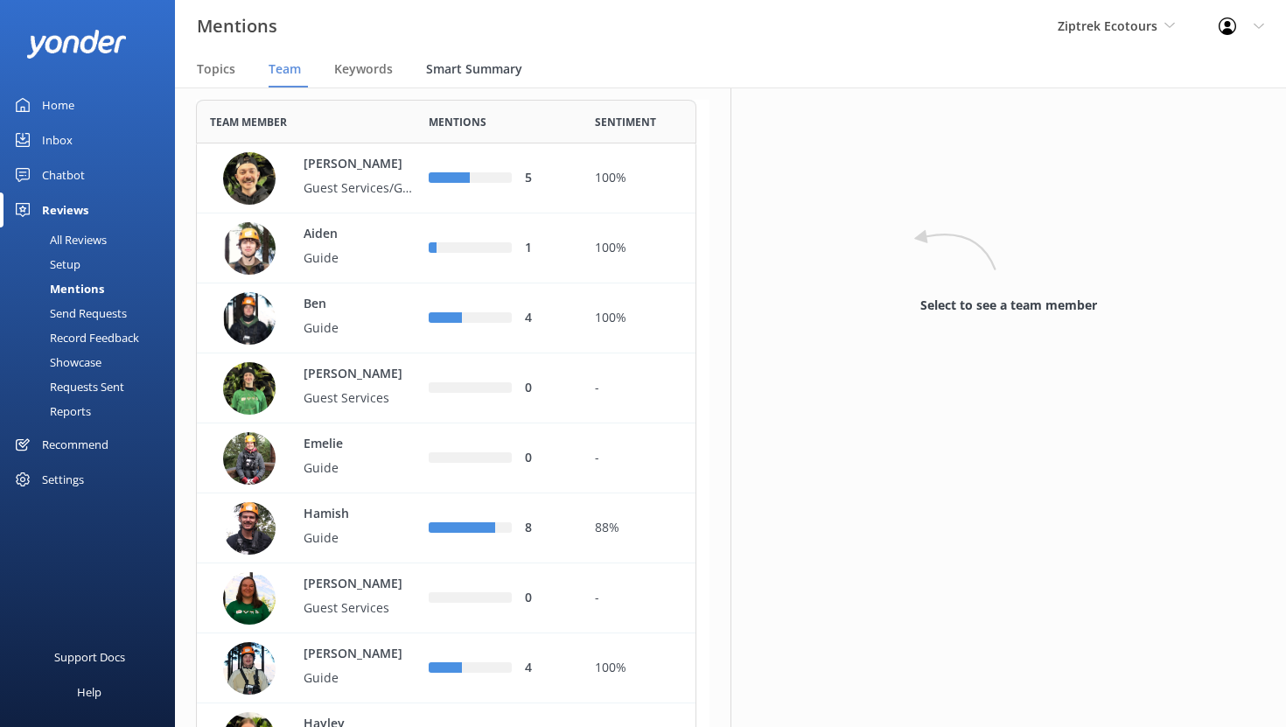
click at [459, 70] on span "Smart Summary" at bounding box center [474, 68] width 96 height 17
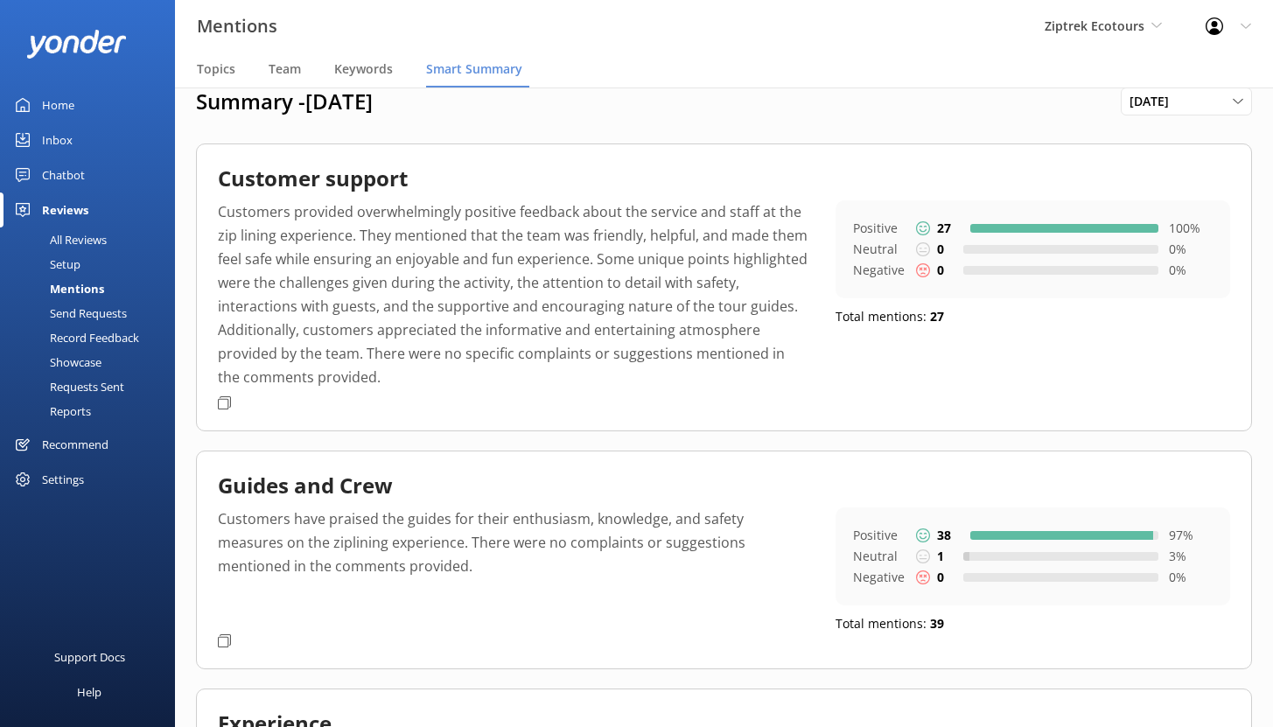
scroll to position [28, 0]
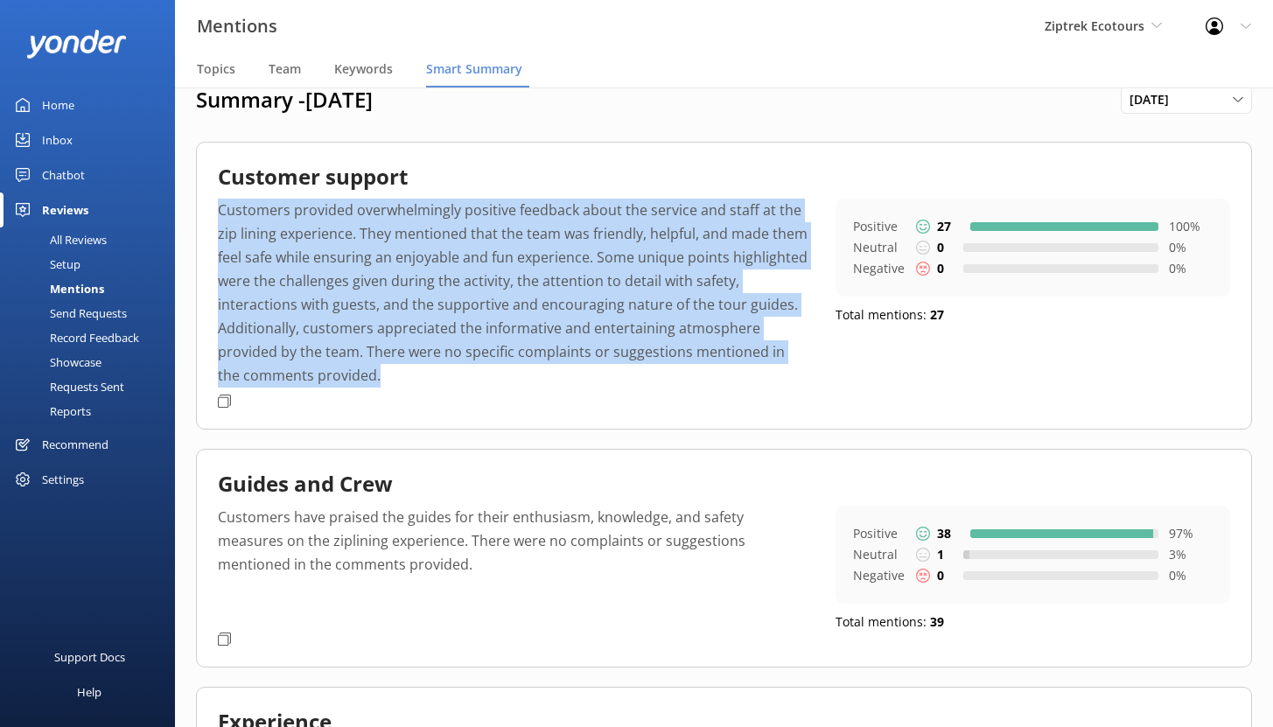
drag, startPoint x: 374, startPoint y: 376, endPoint x: 220, endPoint y: 213, distance: 224.0
click at [220, 213] on p "Customers provided overwhelmingly positive feedback about the service and staff…" at bounding box center [513, 293] width 591 height 189
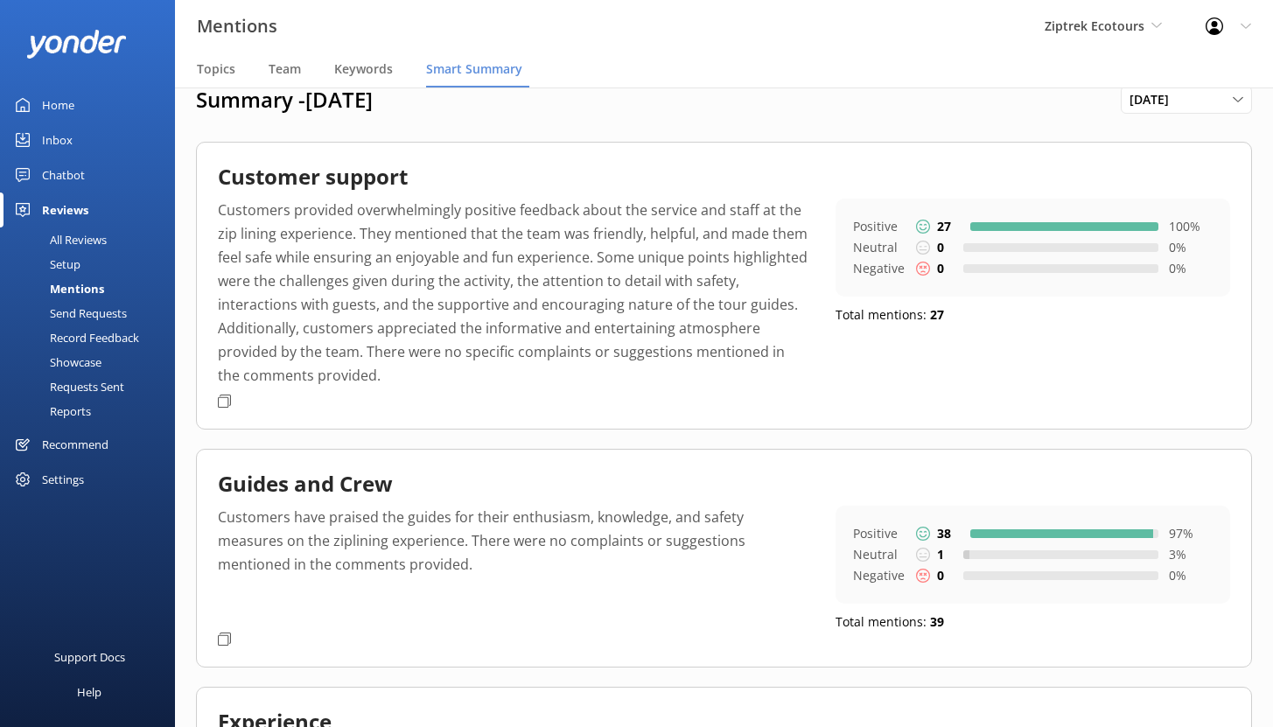
click at [452, 377] on p "Customers provided overwhelmingly positive feedback about the service and staff…" at bounding box center [513, 293] width 591 height 189
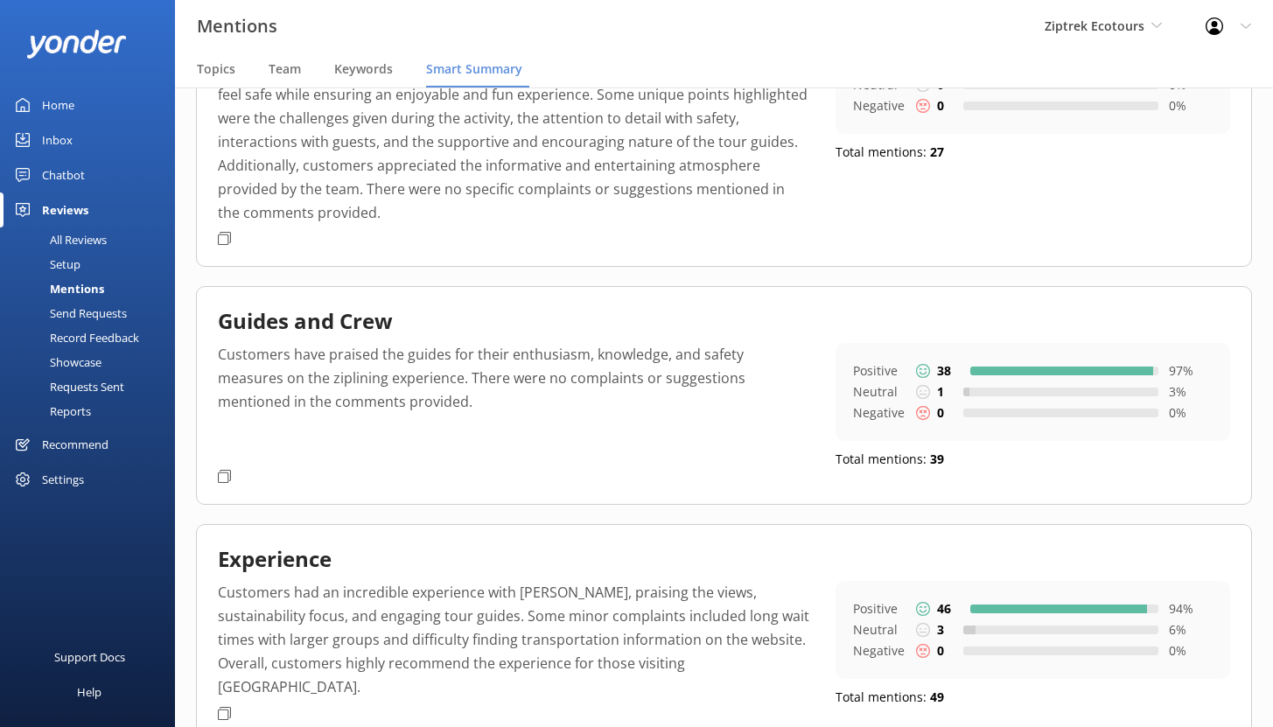
scroll to position [192, 0]
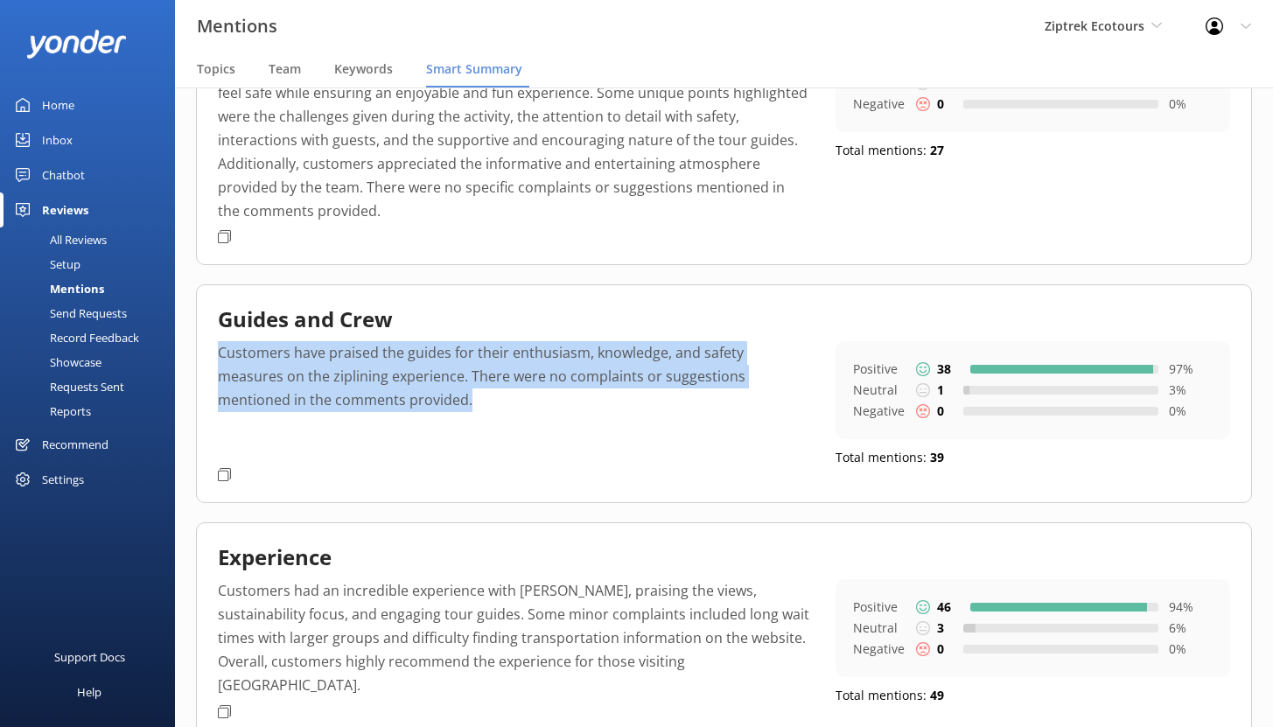
drag, startPoint x: 356, startPoint y: 408, endPoint x: 206, endPoint y: 355, distance: 159.6
click at [206, 355] on div "Guides and Crew Customers have praised the guides for their enthusiasm, knowled…" at bounding box center [724, 393] width 1056 height 218
click at [415, 422] on p "Customers have praised the guides for their enthusiasm, knowledge, and safety m…" at bounding box center [513, 400] width 591 height 119
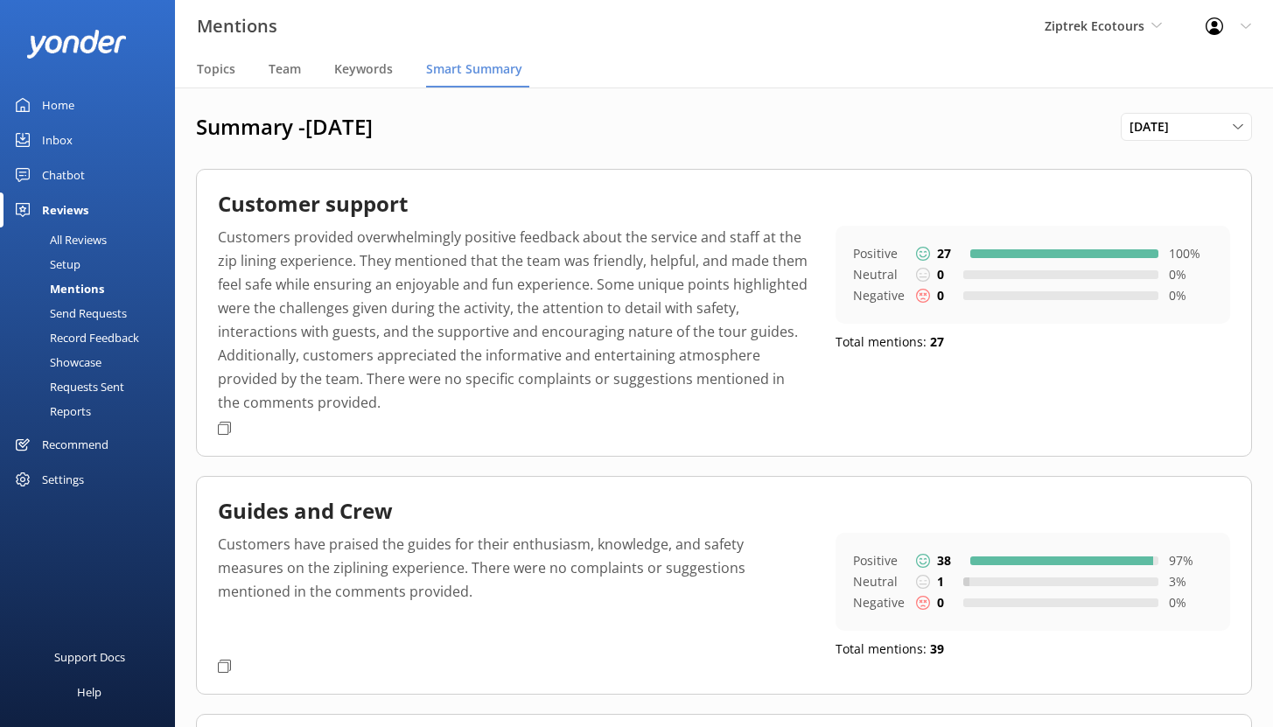
scroll to position [0, 0]
